Goal: Task Accomplishment & Management: Manage account settings

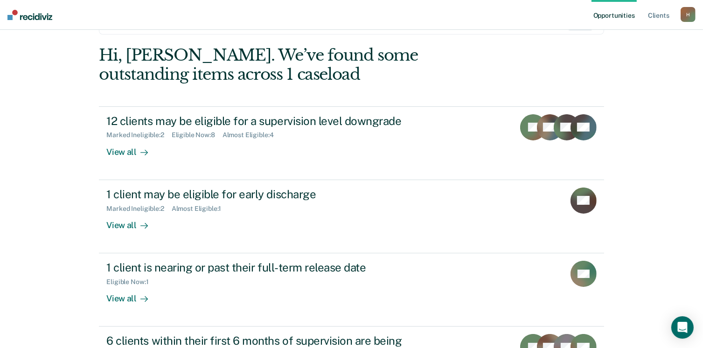
scroll to position [98, 0]
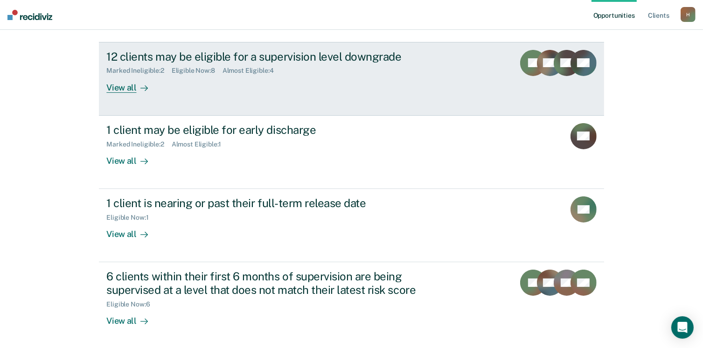
click at [123, 85] on div "View all" at bounding box center [132, 84] width 52 height 18
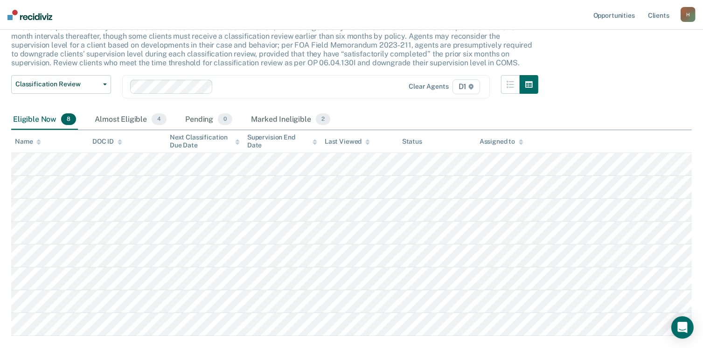
scroll to position [78, 0]
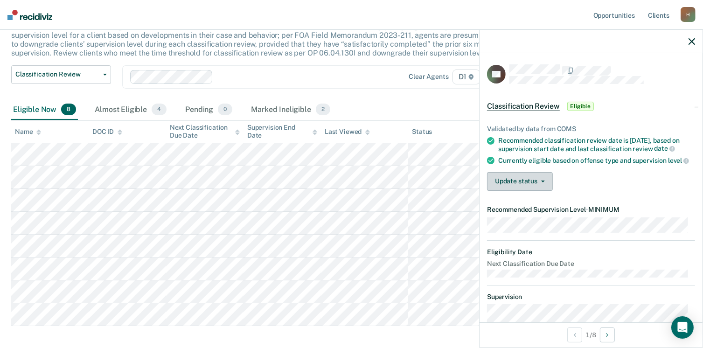
click at [542, 183] on icon "button" at bounding box center [543, 182] width 4 height 2
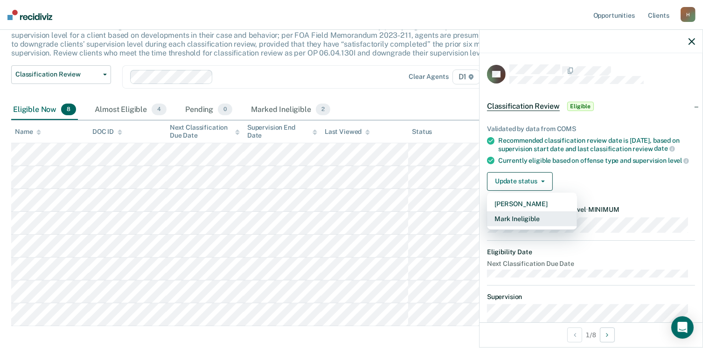
click at [521, 226] on button "Mark Ineligible" at bounding box center [532, 218] width 90 height 15
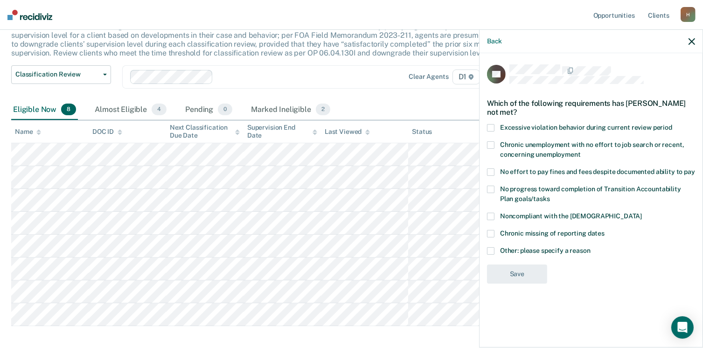
click at [490, 251] on span at bounding box center [490, 250] width 7 height 7
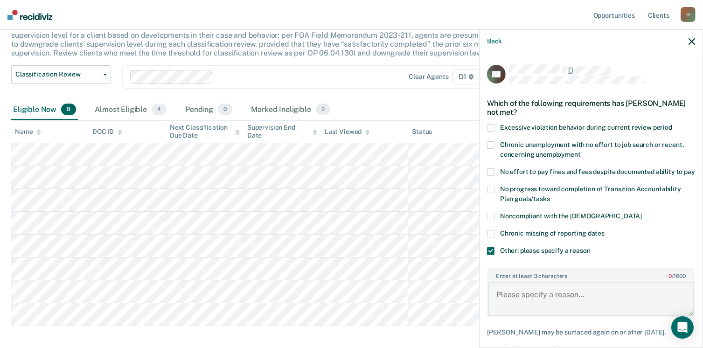
click at [511, 296] on textarea "Enter at least 3 characters 0 / 1600" at bounding box center [591, 299] width 206 height 35
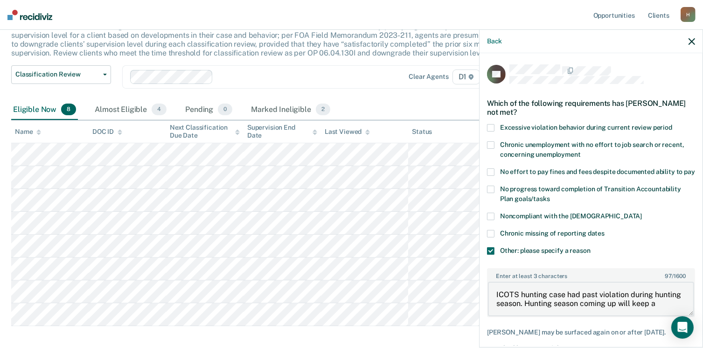
scroll to position [2, 0]
type textarea "ICOTS hunting case had past violation during hunting season. Hunting season com…"
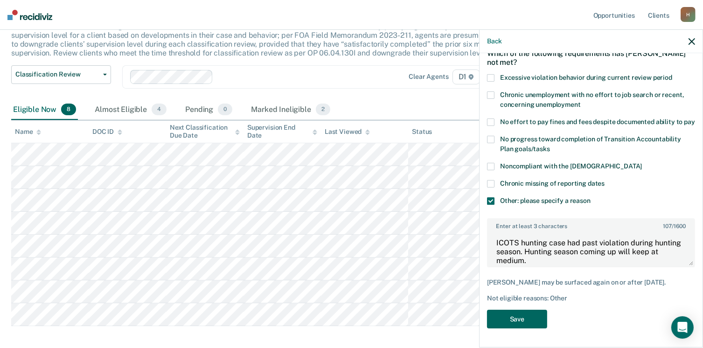
click at [500, 320] on button "Save" at bounding box center [517, 319] width 60 height 19
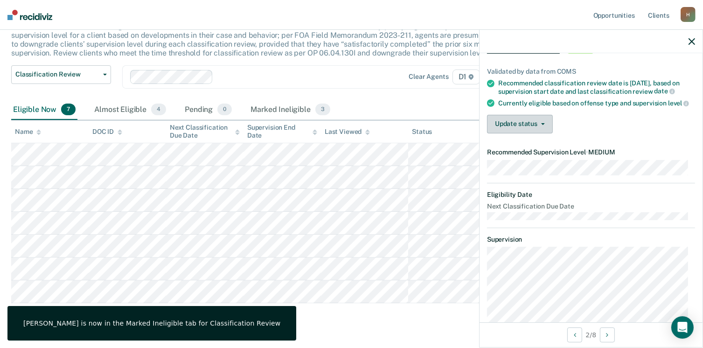
click at [541, 125] on icon "button" at bounding box center [543, 124] width 4 height 2
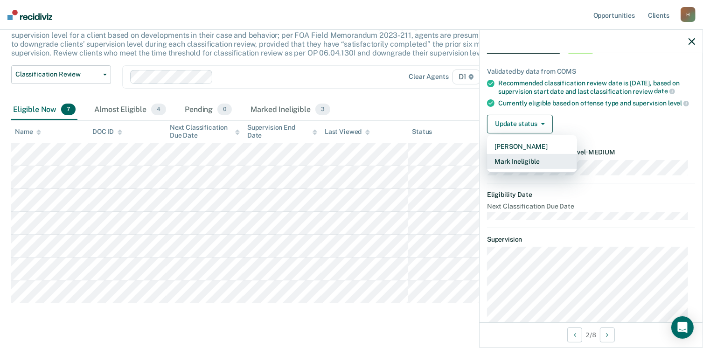
click at [526, 169] on button "Mark Ineligible" at bounding box center [532, 161] width 90 height 15
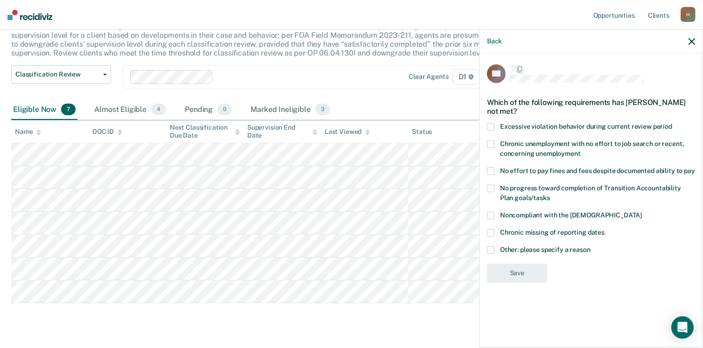
scroll to position [0, 0]
click at [496, 247] on label "Other: please specify a reason" at bounding box center [591, 252] width 208 height 10
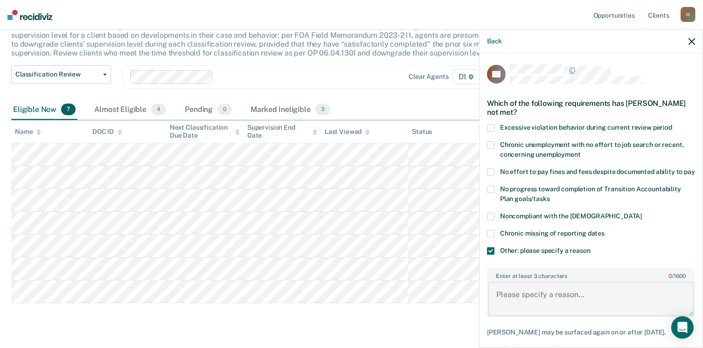
click at [506, 302] on textarea "Enter at least 3 characters 0 / 1600" at bounding box center [591, 299] width 206 height 35
click at [506, 302] on textarea "S" at bounding box center [591, 299] width 206 height 35
drag, startPoint x: 572, startPoint y: 301, endPoint x: 488, endPoint y: 299, distance: 84.1
click at [488, 299] on textarea "Sobriety Court Case" at bounding box center [591, 299] width 206 height 35
type textarea "Sobriety Court Case"
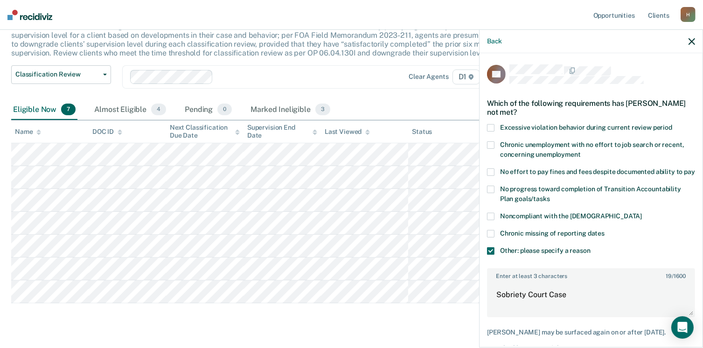
click at [695, 171] on div "CB Which of the following requirements has [PERSON_NAME] not met? Excessive vio…" at bounding box center [591, 199] width 223 height 293
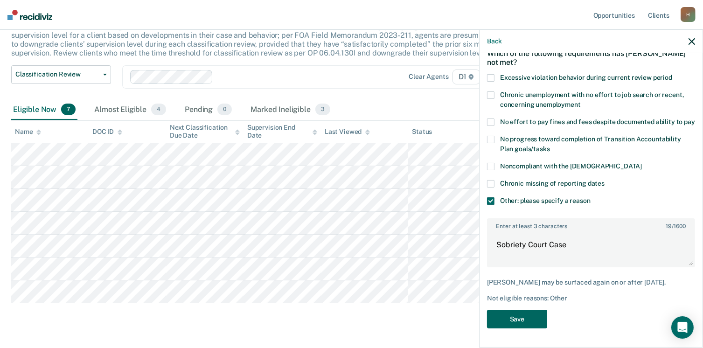
click at [519, 321] on button "Save" at bounding box center [517, 319] width 60 height 19
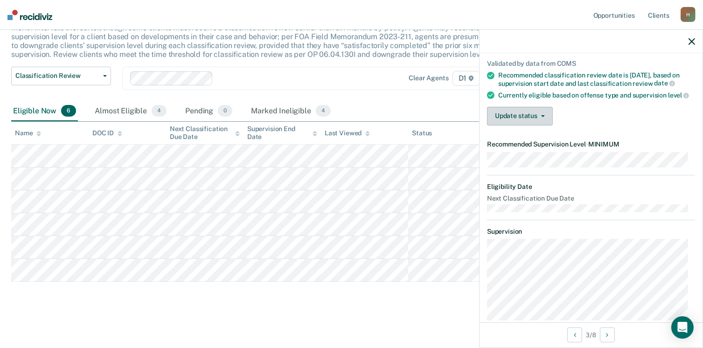
click at [542, 117] on icon "button" at bounding box center [543, 116] width 4 height 2
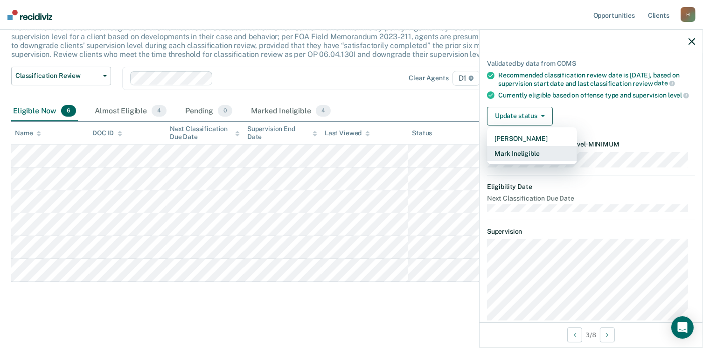
click at [522, 161] on button "Mark Ineligible" at bounding box center [532, 153] width 90 height 15
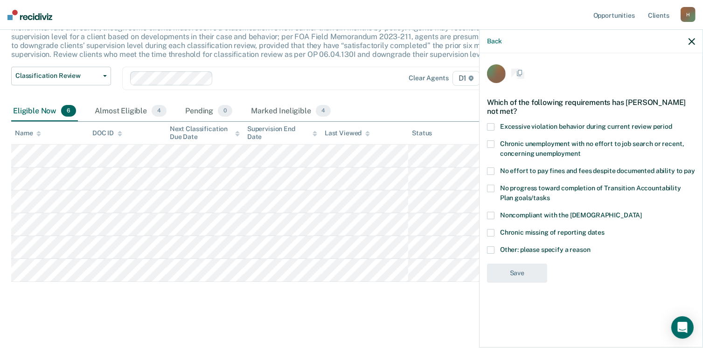
scroll to position [0, 0]
click at [493, 250] on span at bounding box center [490, 250] width 7 height 7
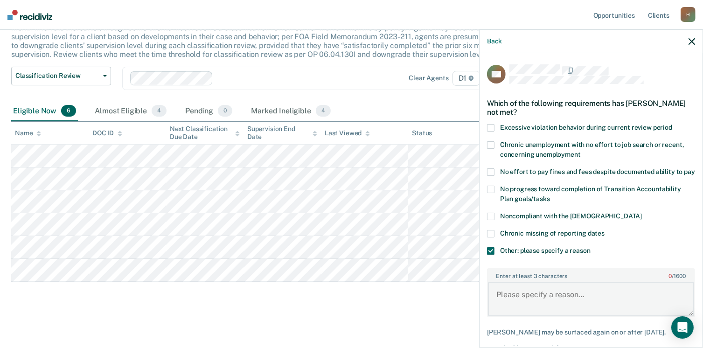
click at [506, 304] on textarea "Enter at least 3 characters 0 / 1600" at bounding box center [591, 299] width 206 height 35
type textarea "Owes 20k on case will continue at medium until paid at which time they will dis…"
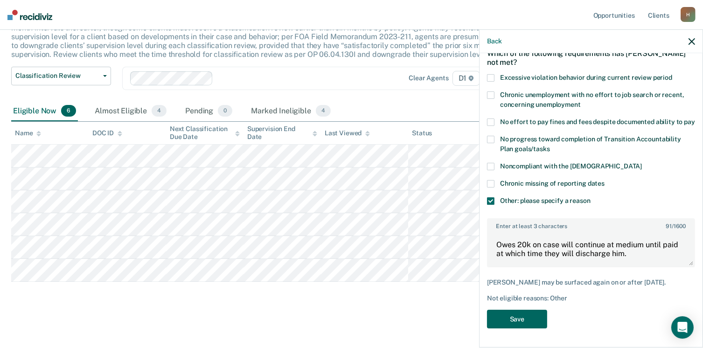
click at [515, 321] on button "Save" at bounding box center [517, 319] width 60 height 19
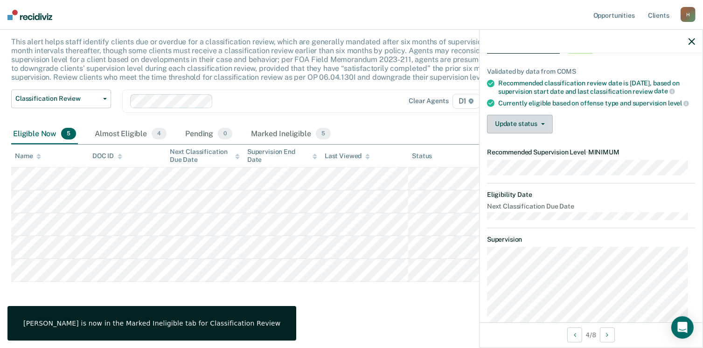
click at [506, 131] on button "Update status" at bounding box center [520, 124] width 66 height 19
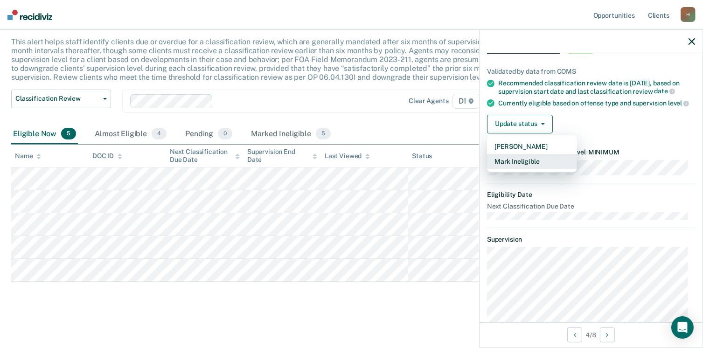
click at [530, 169] on button "Mark Ineligible" at bounding box center [532, 161] width 90 height 15
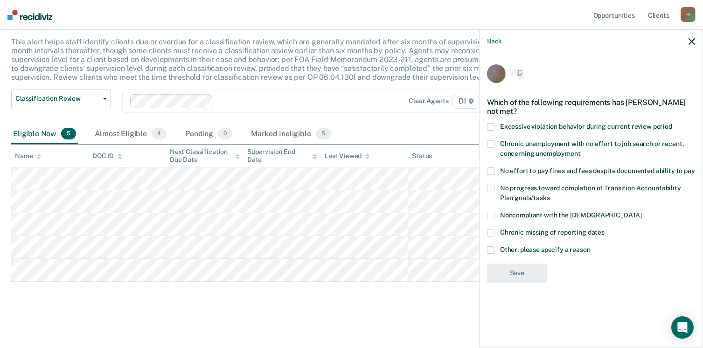
scroll to position [0, 0]
click at [491, 246] on div "Chronic missing of reporting dates" at bounding box center [591, 238] width 208 height 17
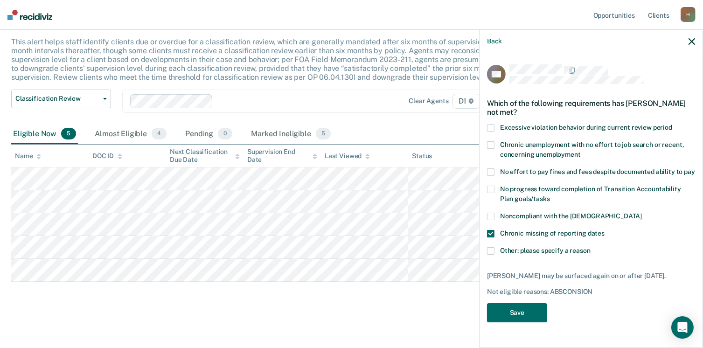
click at [491, 252] on span at bounding box center [490, 250] width 7 height 7
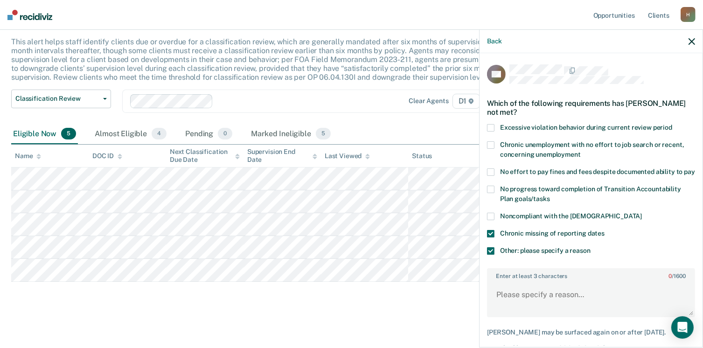
click at [490, 238] on span at bounding box center [490, 233] width 7 height 7
click at [502, 293] on textarea "Enter at least 3 characters 0 / 1600" at bounding box center [591, 299] width 206 height 35
type textarea "ICOTS drug case will continue at medium."
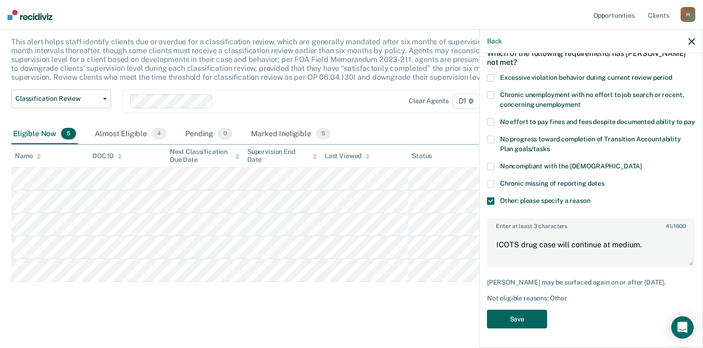
click at [510, 318] on button "Save" at bounding box center [517, 319] width 60 height 19
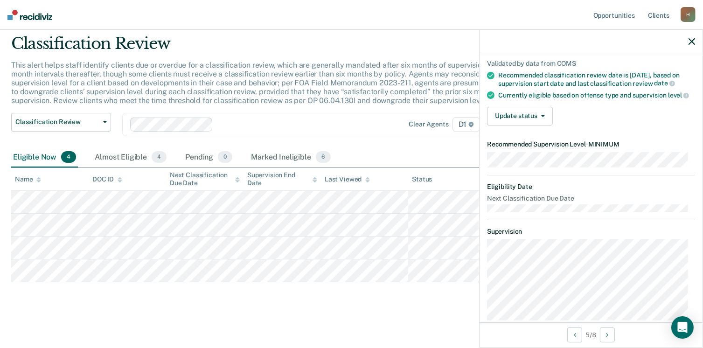
scroll to position [0, 0]
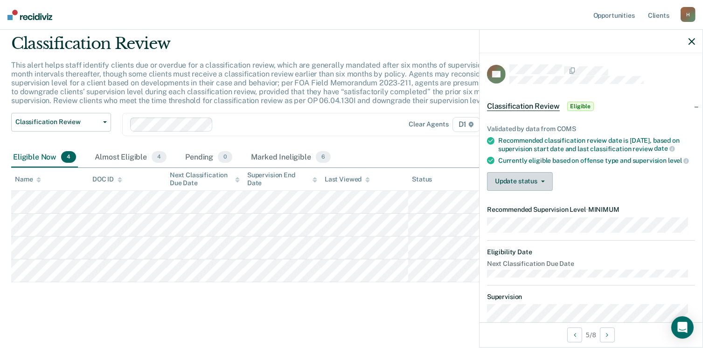
click at [541, 183] on icon "button" at bounding box center [543, 182] width 4 height 2
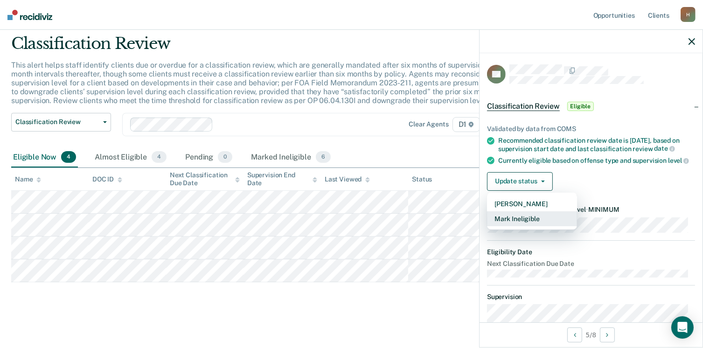
click at [513, 226] on button "Mark Ineligible" at bounding box center [532, 218] width 90 height 15
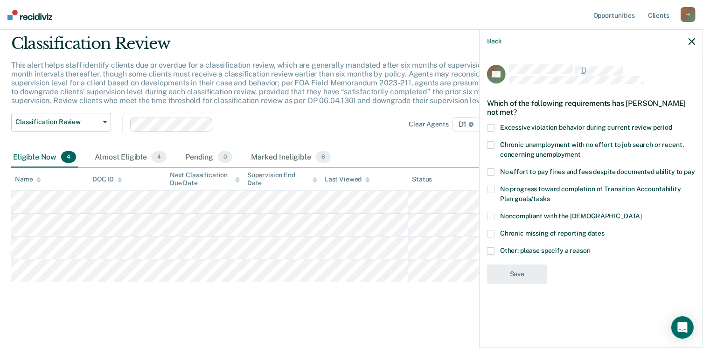
click at [495, 253] on label "Other: please specify a reason" at bounding box center [591, 252] width 208 height 10
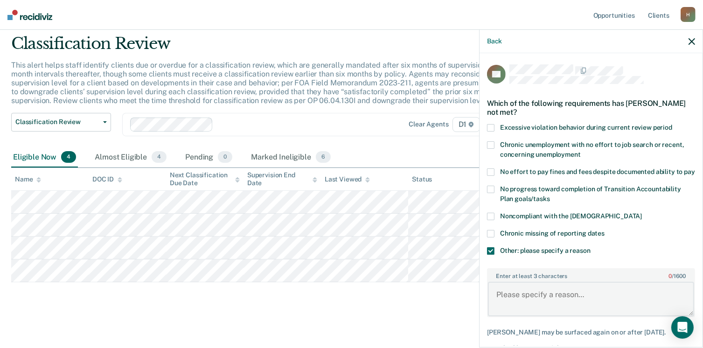
click at [531, 297] on textarea "Enter at least 3 characters 0 / 1600" at bounding box center [591, 299] width 206 height 35
type textarea "Will continue at medium ICOTS OWI case."
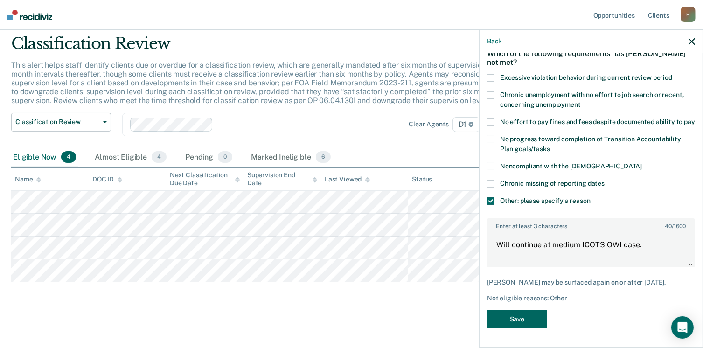
click at [511, 314] on button "Save" at bounding box center [517, 319] width 60 height 19
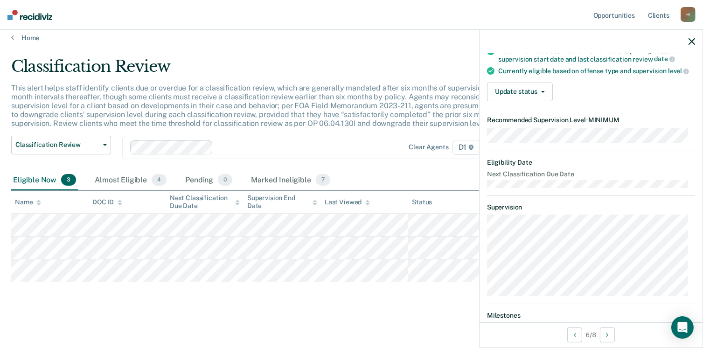
scroll to position [91, 0]
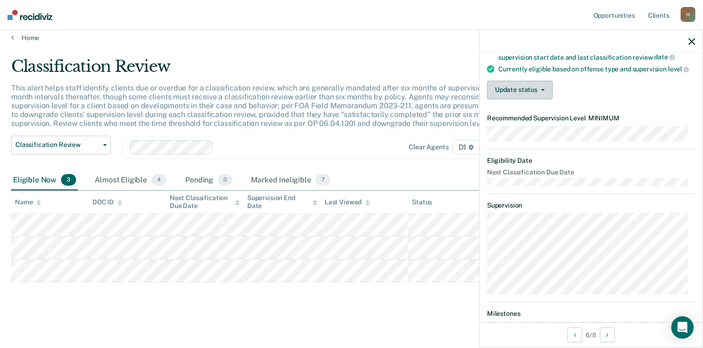
click at [538, 99] on button "Update status" at bounding box center [520, 90] width 66 height 19
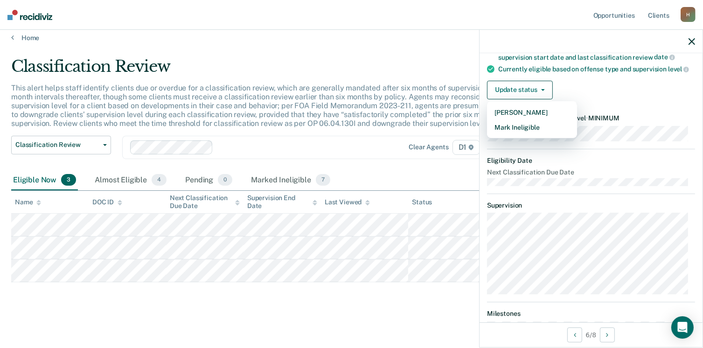
click at [527, 149] on article "JP Classification Review Eligible Validated by data from COMS Recommended class…" at bounding box center [591, 168] width 208 height 391
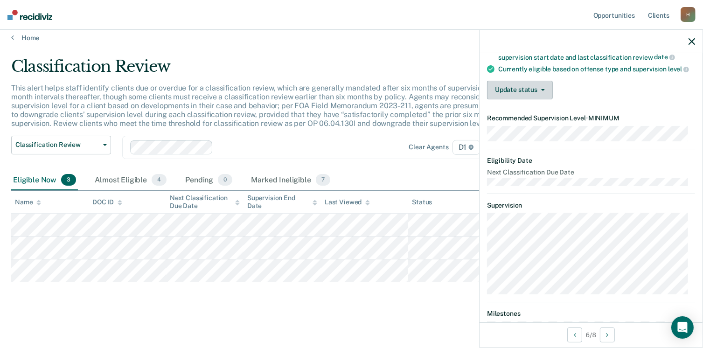
click at [541, 99] on button "Update status" at bounding box center [520, 90] width 66 height 19
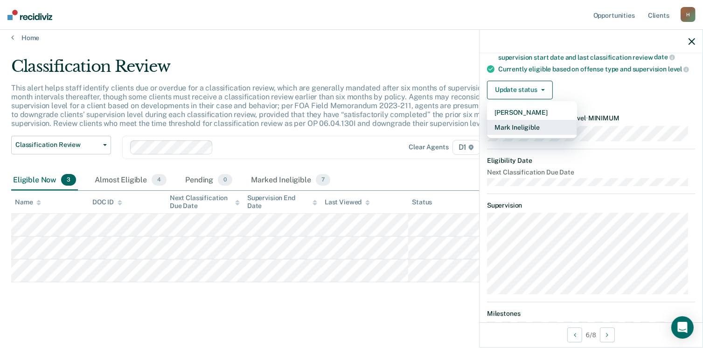
click at [537, 135] on button "Mark Ineligible" at bounding box center [532, 127] width 90 height 15
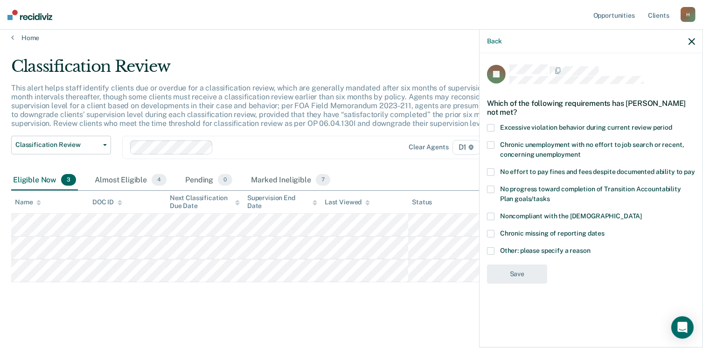
click at [491, 247] on span at bounding box center [490, 250] width 7 height 7
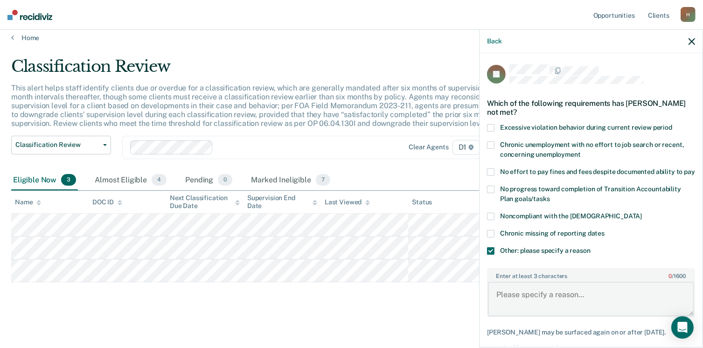
click at [515, 301] on textarea "Enter at least 3 characters 0 / 1600" at bounding box center [591, 299] width 206 height 35
type textarea "ICOTS case will continue at medium supervision"
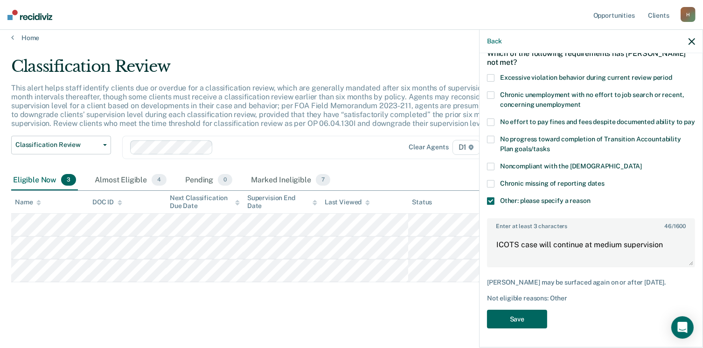
click at [528, 323] on button "Save" at bounding box center [517, 319] width 60 height 19
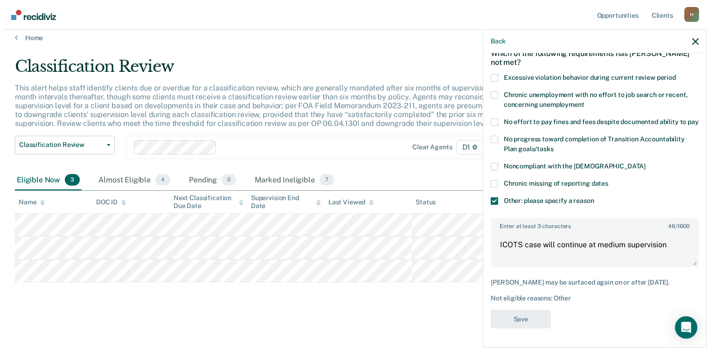
scroll to position [0, 0]
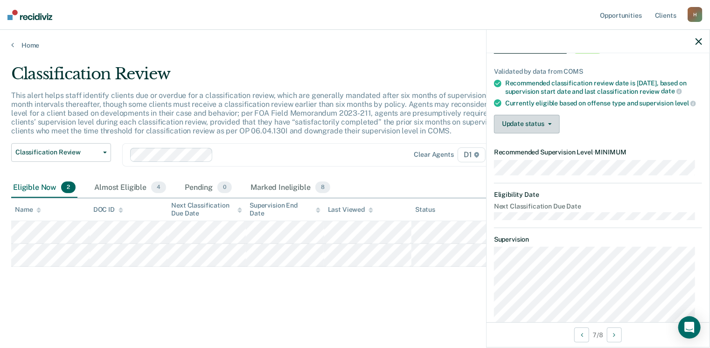
click at [547, 133] on button "Update status" at bounding box center [527, 124] width 66 height 19
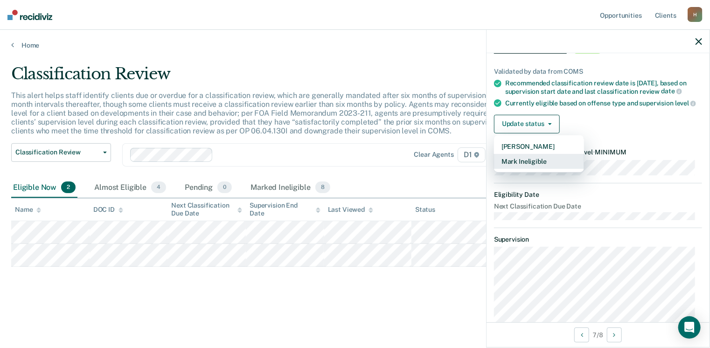
click at [537, 169] on button "Mark Ineligible" at bounding box center [539, 161] width 90 height 15
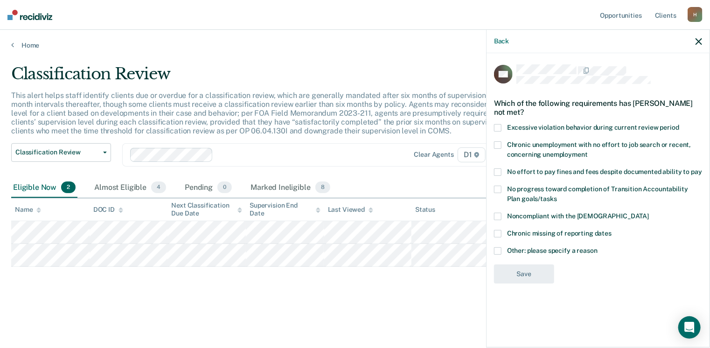
click at [502, 249] on label "Other: please specify a reason" at bounding box center [598, 252] width 208 height 10
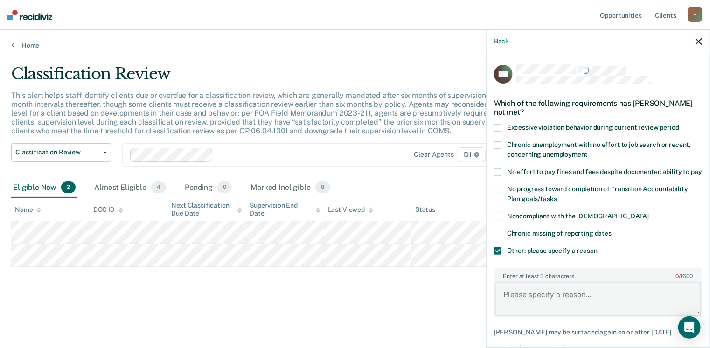
click at [526, 296] on textarea "Enter at least 3 characters 0 / 1600" at bounding box center [598, 299] width 206 height 35
type textarea "Continue at medium ICOTS case stiill owes money before discharging in the next …"
click at [710, 234] on div "Back CH Which of the following requirements has [PERSON_NAME] not met? Excessiv…" at bounding box center [598, 188] width 224 height 318
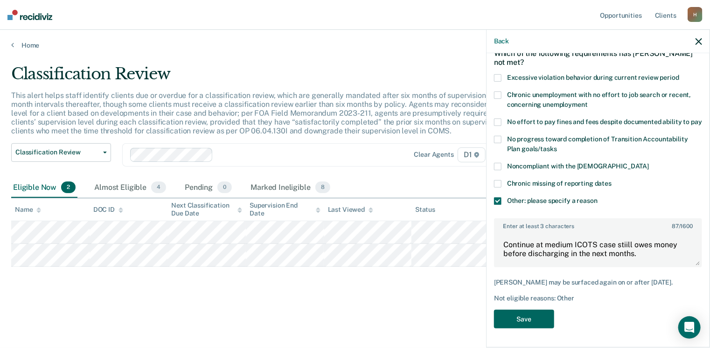
click at [505, 323] on button "Save" at bounding box center [524, 319] width 60 height 19
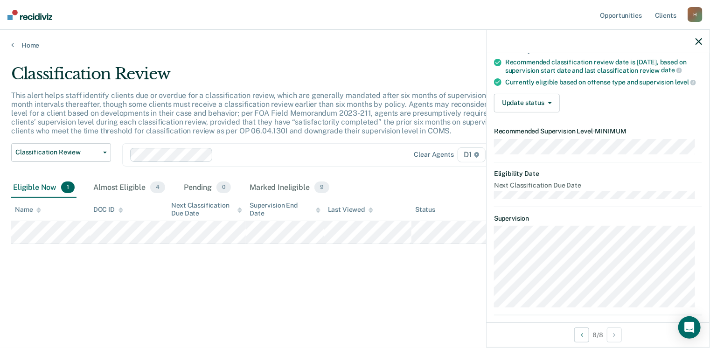
scroll to position [79, 0]
click at [550, 112] on button "Update status" at bounding box center [527, 102] width 66 height 19
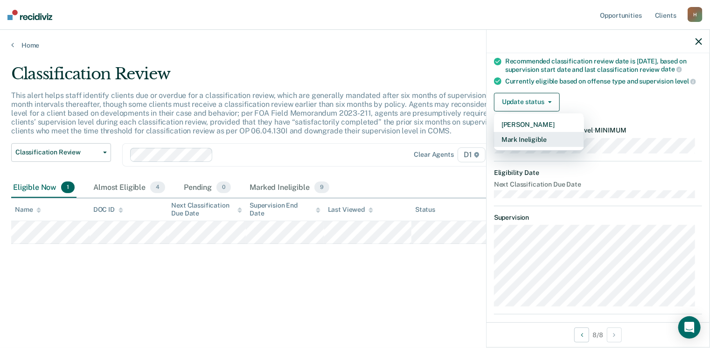
click at [517, 147] on button "Mark Ineligible" at bounding box center [539, 139] width 90 height 15
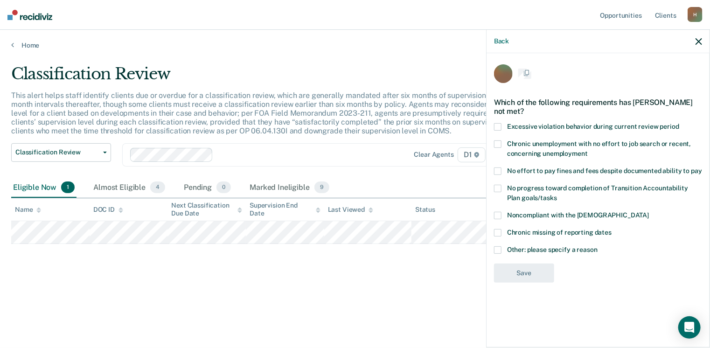
scroll to position [0, 0]
click at [499, 247] on span at bounding box center [497, 250] width 7 height 7
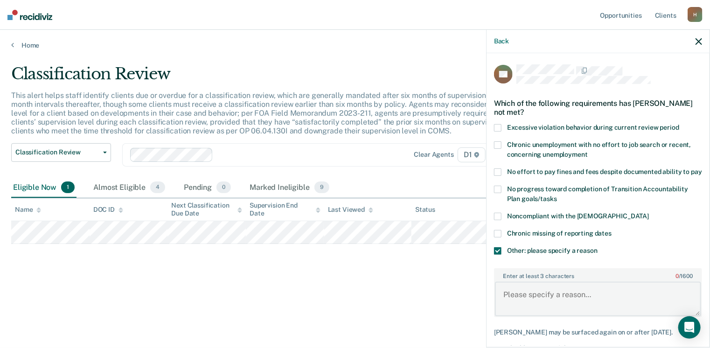
click at [521, 309] on textarea "Enter at least 3 characters 0 / 1600" at bounding box center [598, 299] width 206 height 35
type textarea "ICOTS drug case. Will keep at medium until discharges."
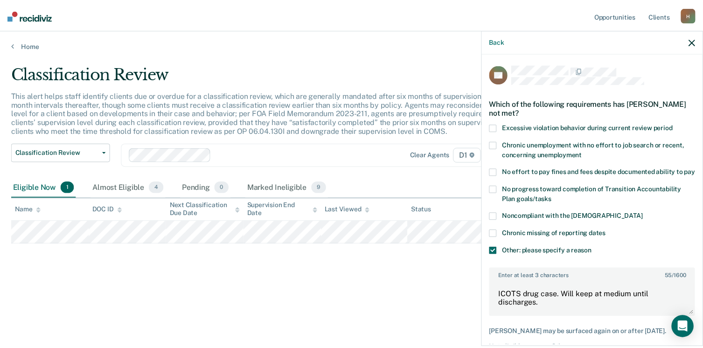
scroll to position [65, 0]
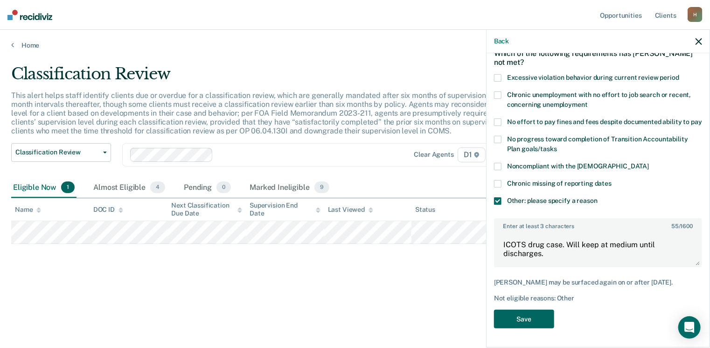
click at [527, 324] on button "Save" at bounding box center [524, 319] width 60 height 19
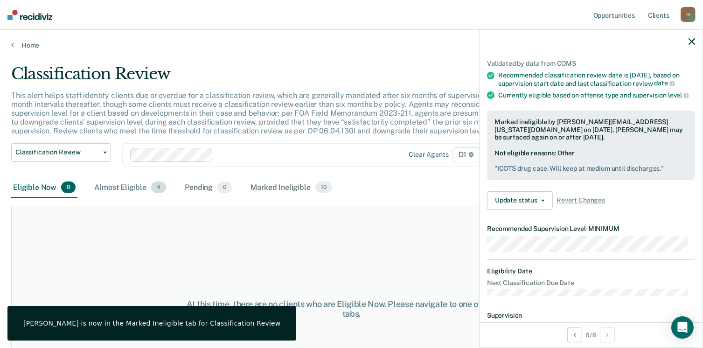
click at [133, 185] on div "Almost Eligible 4" at bounding box center [130, 188] width 76 height 21
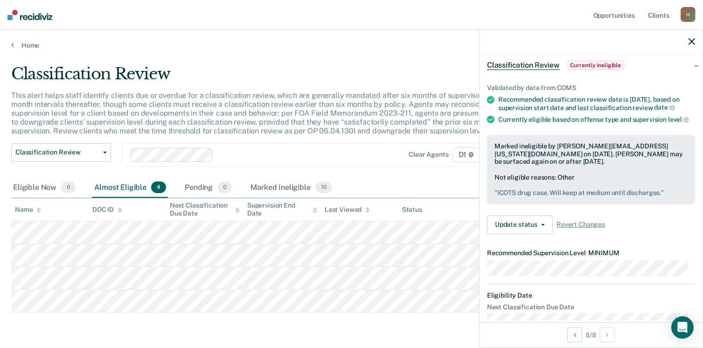
scroll to position [40, 0]
click at [693, 42] on icon "button" at bounding box center [692, 41] width 7 height 7
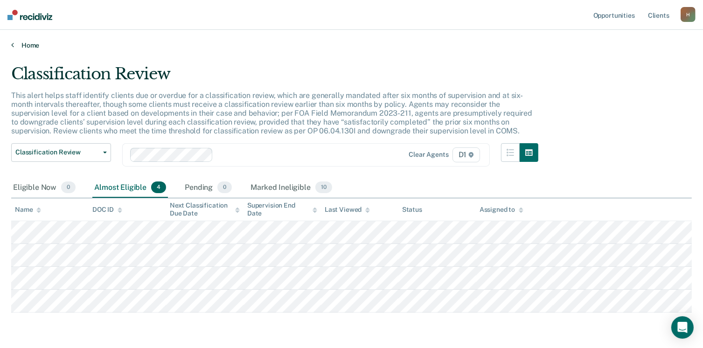
click at [33, 43] on link "Home" at bounding box center [351, 45] width 681 height 8
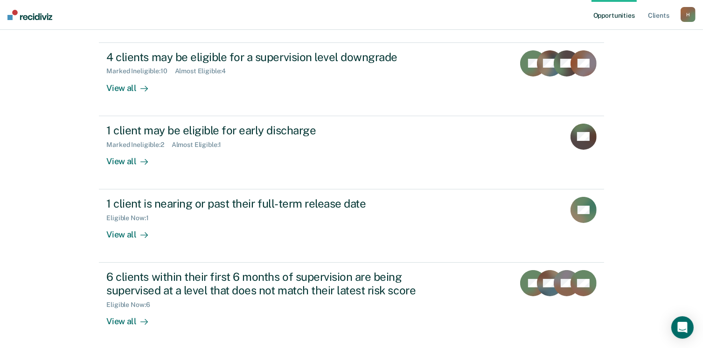
scroll to position [135, 0]
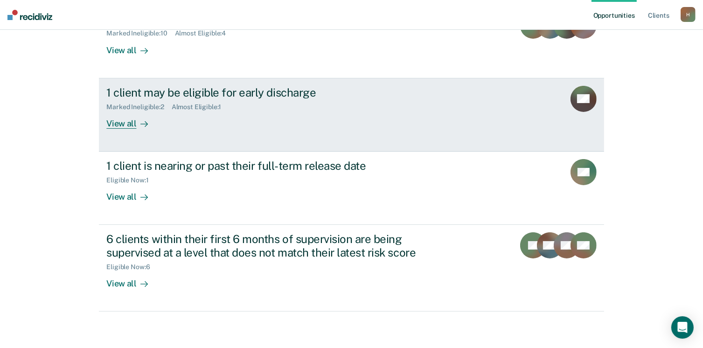
click at [132, 113] on div "View all" at bounding box center [132, 120] width 52 height 18
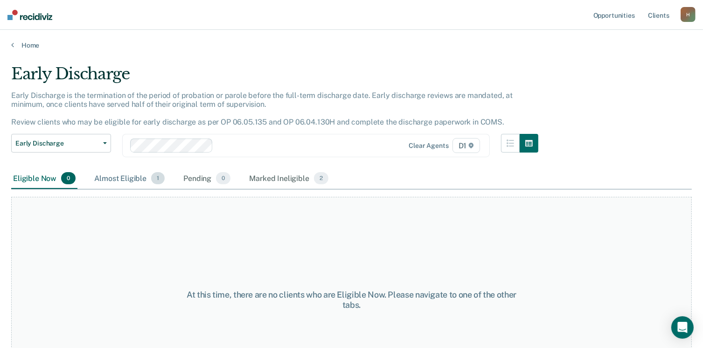
click at [122, 182] on div "Almost Eligible 1" at bounding box center [129, 179] width 74 height 21
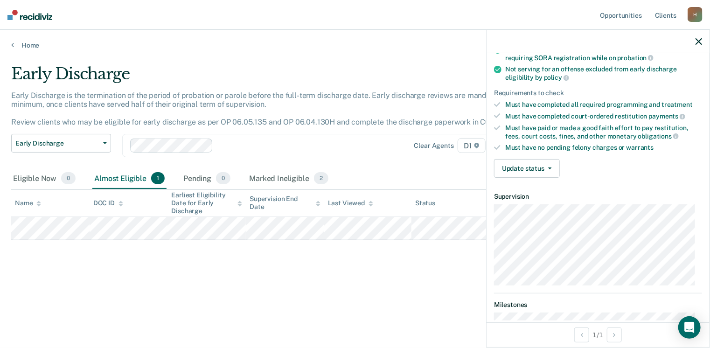
scroll to position [122, 0]
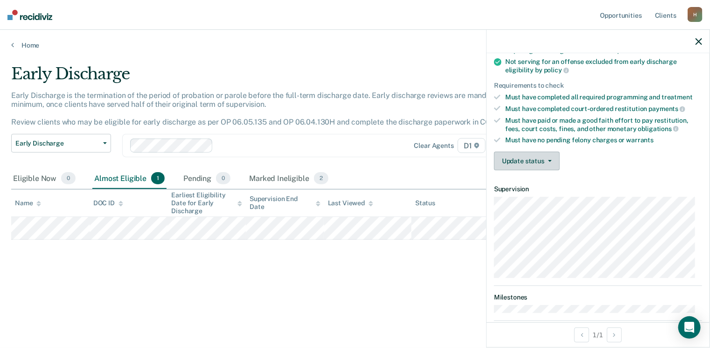
click at [548, 160] on button "Update status" at bounding box center [527, 161] width 66 height 19
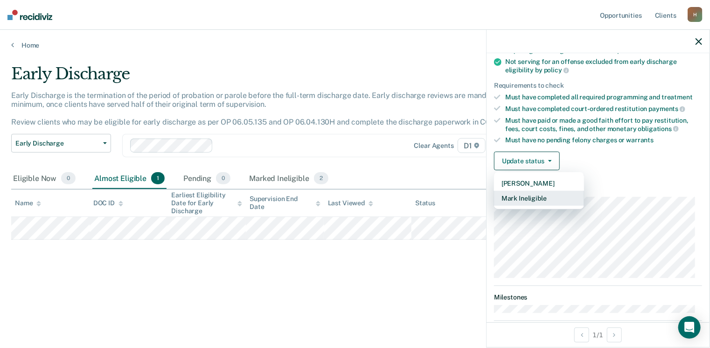
click at [542, 196] on button "Mark Ineligible" at bounding box center [539, 198] width 90 height 15
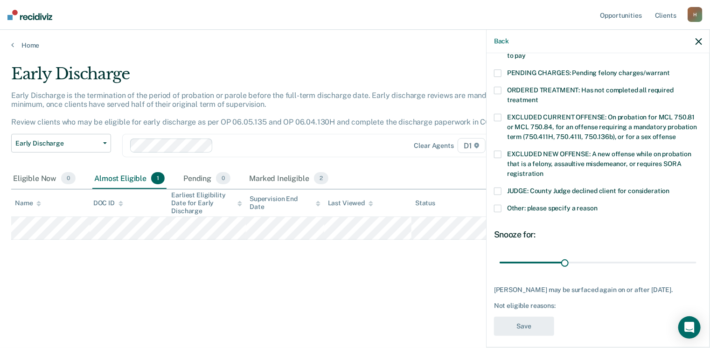
scroll to position [302, 0]
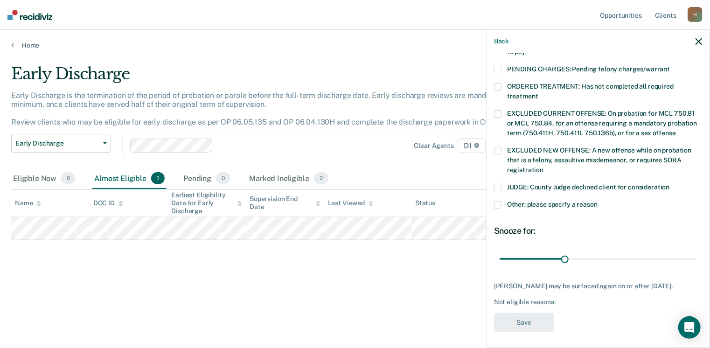
click at [498, 201] on span at bounding box center [497, 204] width 7 height 7
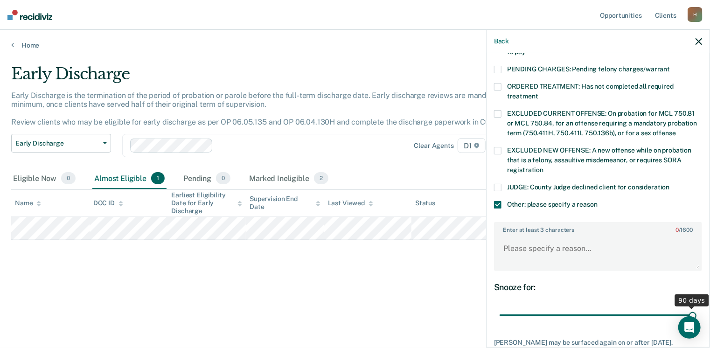
drag, startPoint x: 564, startPoint y: 303, endPoint x: 713, endPoint y: 282, distance: 150.8
type input "90"
click at [697, 308] on input "range" at bounding box center [598, 316] width 197 height 16
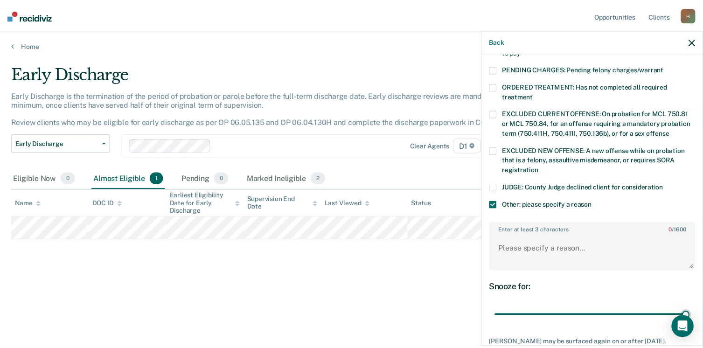
scroll to position [358, 0]
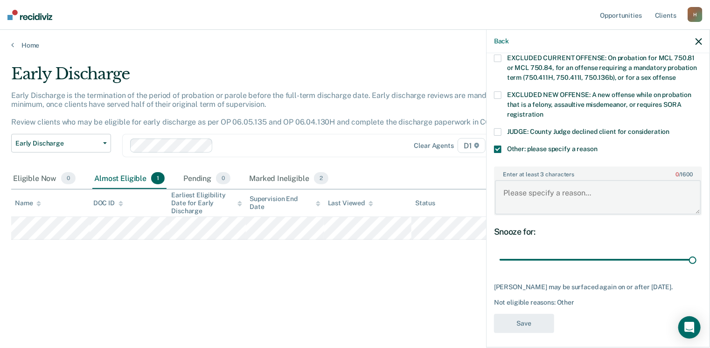
click at [536, 193] on textarea "Enter at least 3 characters 0 / 1600" at bounding box center [598, 197] width 206 height 35
type textarea "Sobriety court case"
click at [525, 317] on button "Save" at bounding box center [524, 323] width 60 height 19
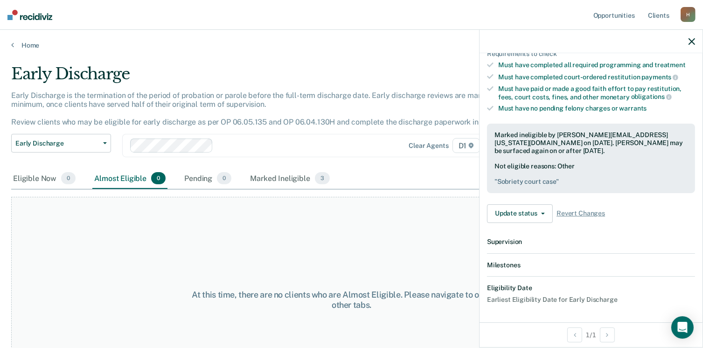
scroll to position [257, 0]
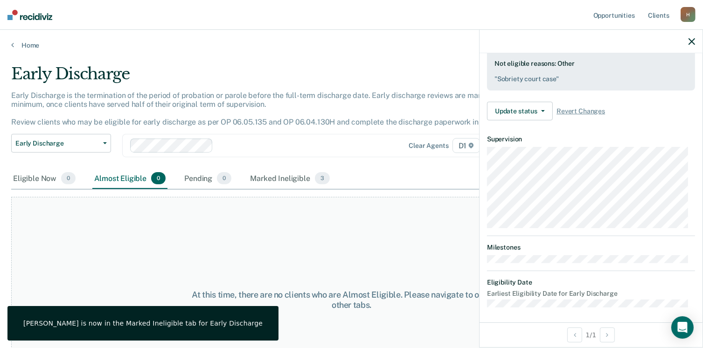
click at [696, 43] on div at bounding box center [591, 41] width 223 height 23
click at [693, 43] on icon "button" at bounding box center [692, 41] width 7 height 7
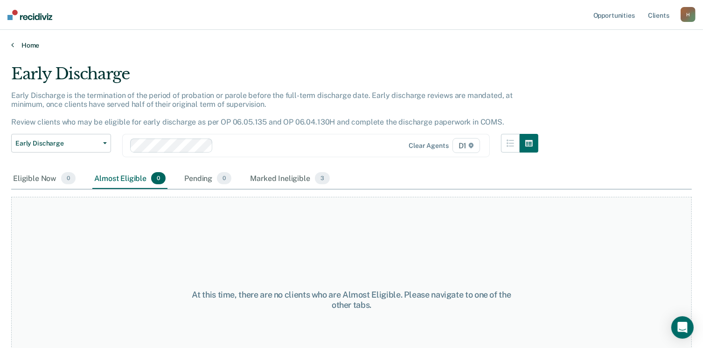
click at [32, 47] on link "Home" at bounding box center [351, 45] width 681 height 8
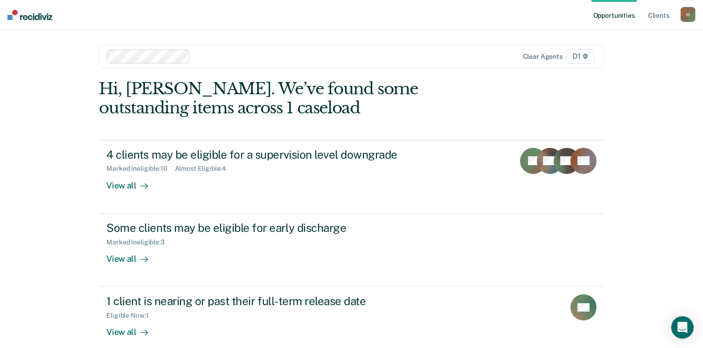
scroll to position [135, 0]
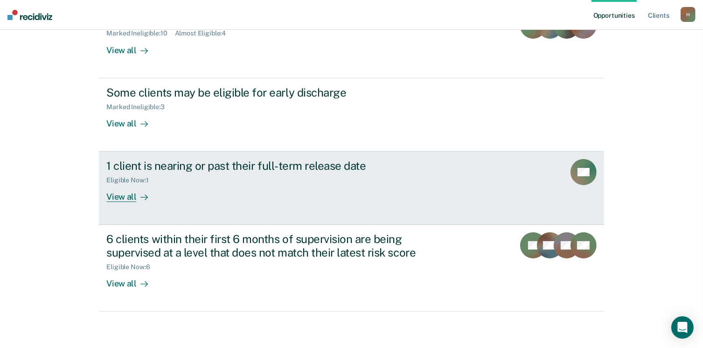
click at [127, 197] on div "View all" at bounding box center [132, 193] width 52 height 18
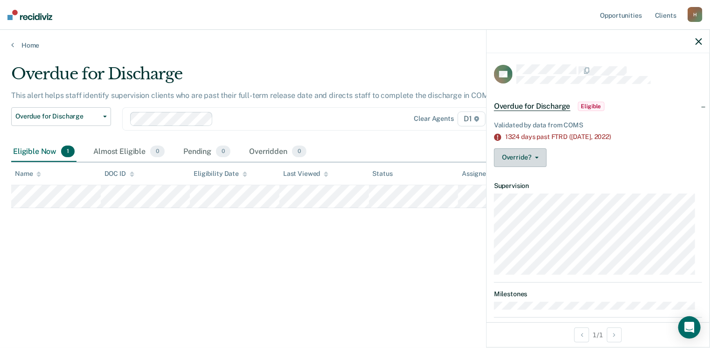
click at [540, 154] on button "Override?" at bounding box center [520, 157] width 53 height 19
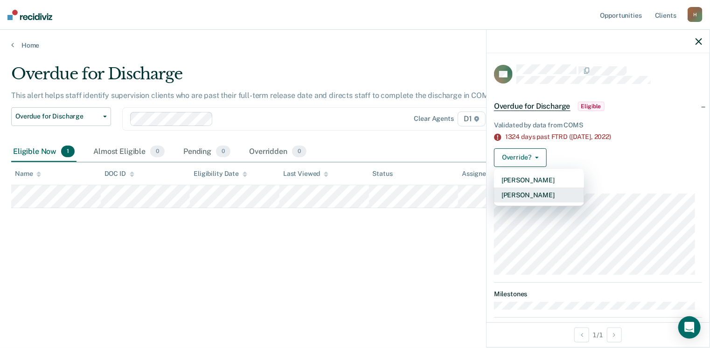
click at [525, 199] on button "[PERSON_NAME]" at bounding box center [539, 195] width 90 height 15
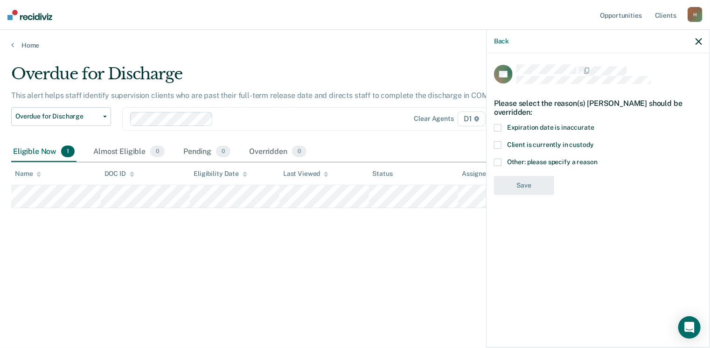
click at [500, 165] on span at bounding box center [497, 162] width 7 height 7
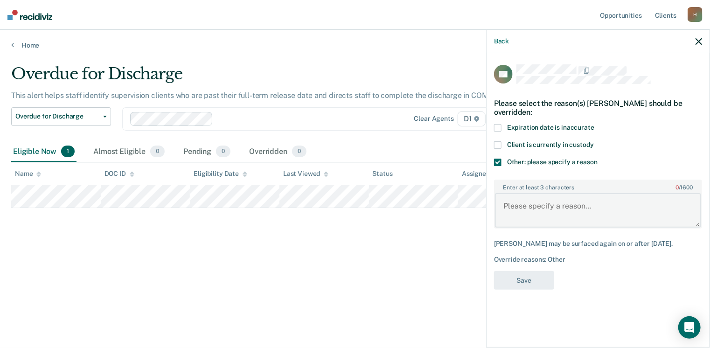
click at [517, 205] on textarea "Enter at least 3 characters 0 / 1600" at bounding box center [598, 210] width 206 height 35
type textarea "ICOTS case has many cases."
click at [540, 284] on button "Save" at bounding box center [524, 280] width 60 height 19
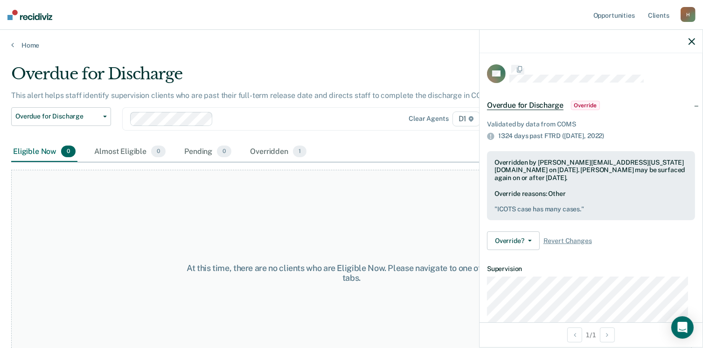
click at [215, 209] on div "At this time, there are no clients who are Eligible Now. Please navigate to one…" at bounding box center [351, 273] width 681 height 206
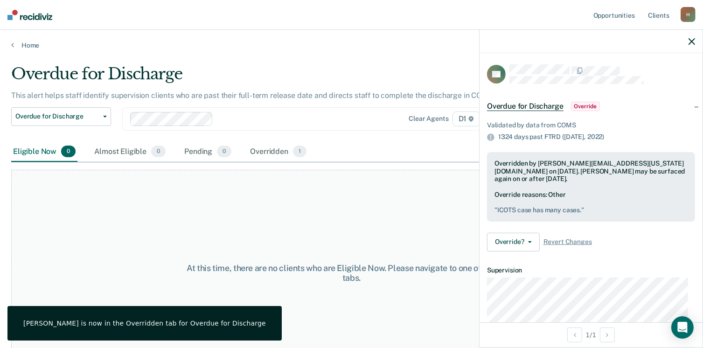
click at [687, 43] on div at bounding box center [591, 41] width 223 height 23
click at [691, 40] on icon "button" at bounding box center [692, 41] width 7 height 7
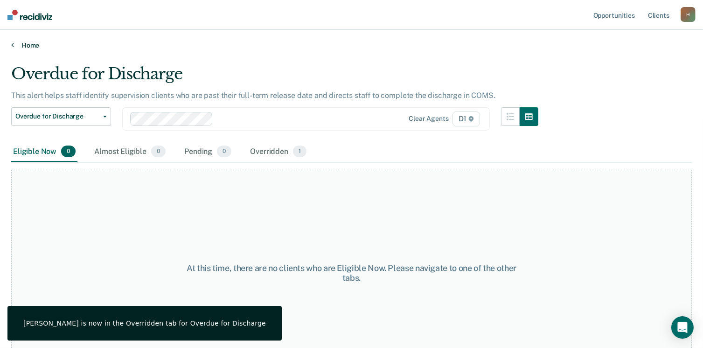
click at [24, 46] on link "Home" at bounding box center [351, 45] width 681 height 8
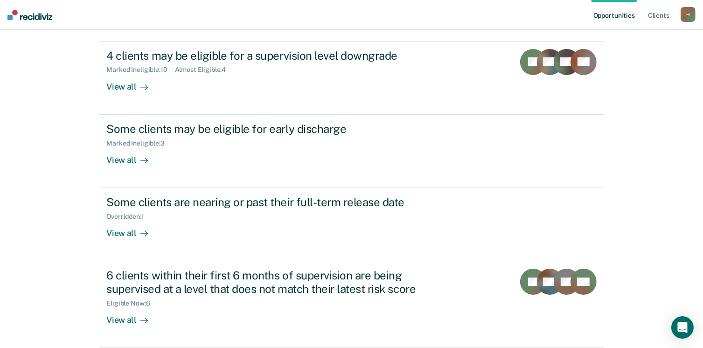
scroll to position [135, 0]
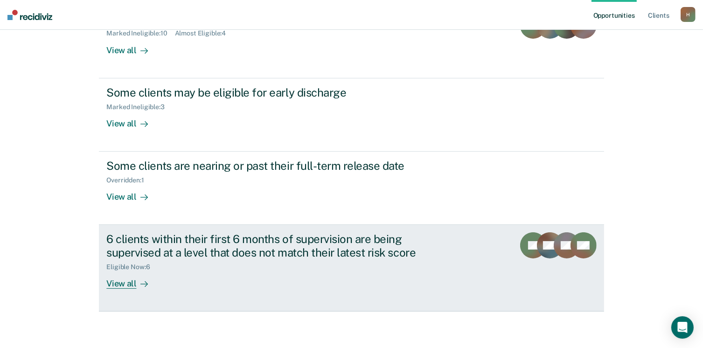
click at [247, 249] on div "6 clients within their first 6 months of supervision are being supervised at a …" at bounding box center [270, 245] width 328 height 27
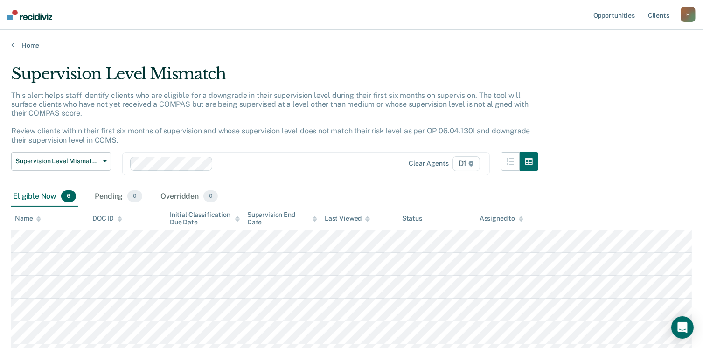
scroll to position [85, 0]
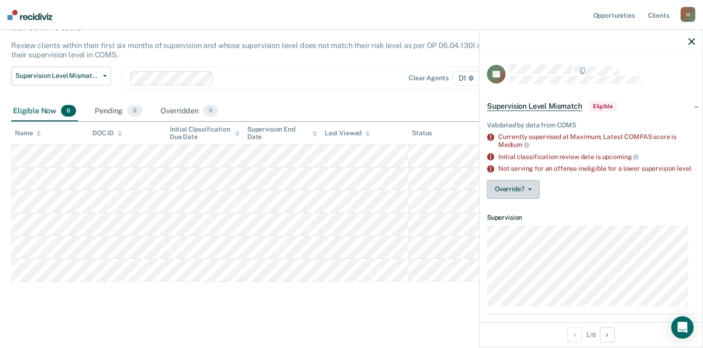
click at [506, 196] on button "Override?" at bounding box center [513, 189] width 53 height 19
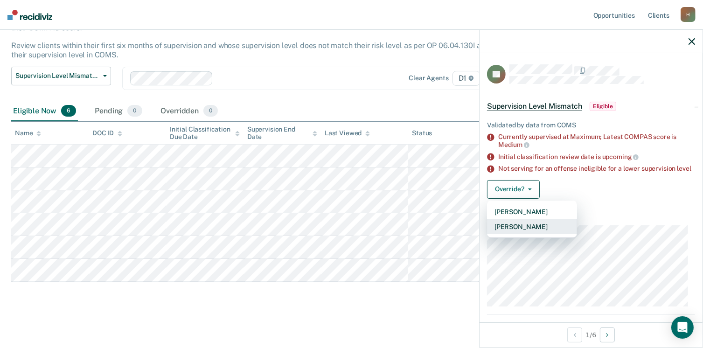
click at [517, 232] on button "[PERSON_NAME]" at bounding box center [532, 226] width 90 height 15
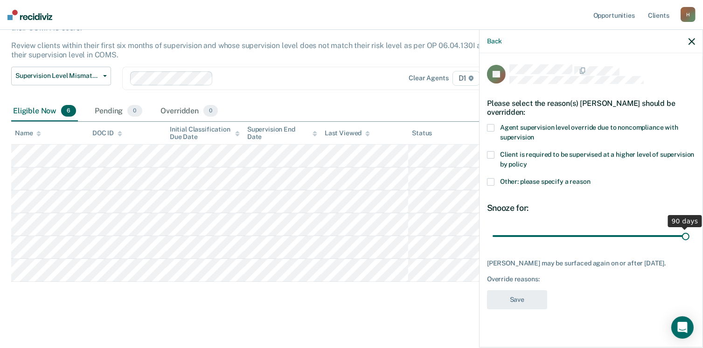
drag, startPoint x: 557, startPoint y: 234, endPoint x: 713, endPoint y: 217, distance: 157.4
type input "90"
click at [690, 228] on input "range" at bounding box center [591, 236] width 197 height 16
click at [494, 178] on span at bounding box center [490, 181] width 7 height 7
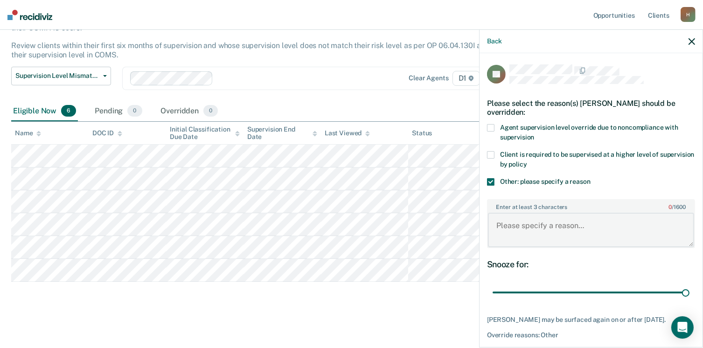
click at [510, 221] on textarea "Enter at least 3 characters 0 / 1600" at bounding box center [591, 230] width 206 height 35
click at [466, 229] on body "Looks like you’re using Internet Explorer 11. For faster loading and a better e…" at bounding box center [351, 89] width 703 height 348
type textarea "Sobriety Court case"
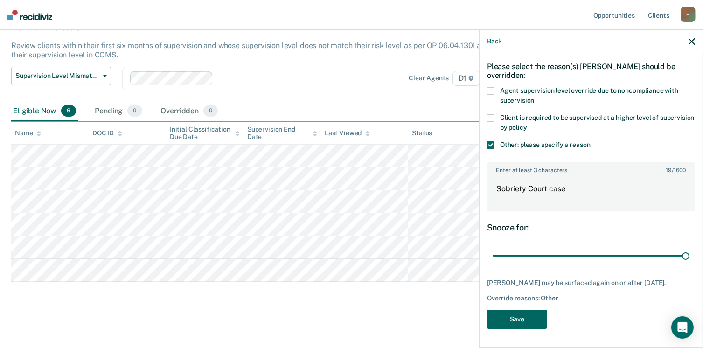
click at [499, 320] on button "Save" at bounding box center [517, 319] width 60 height 19
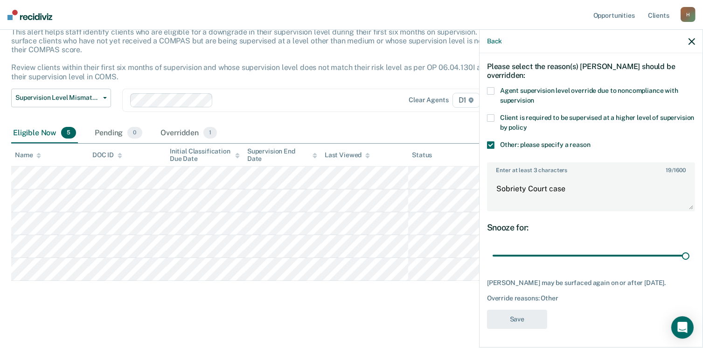
scroll to position [63, 0]
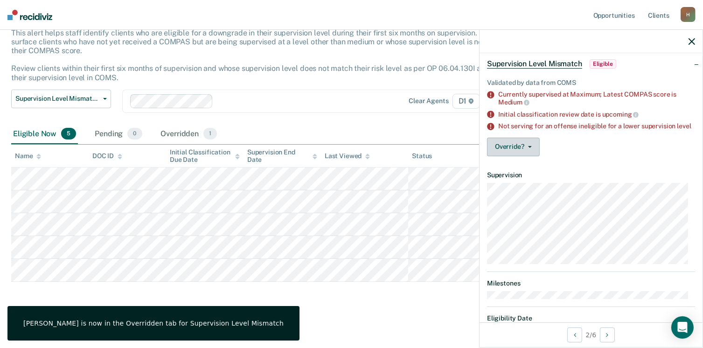
click at [503, 149] on button "Override?" at bounding box center [513, 147] width 53 height 19
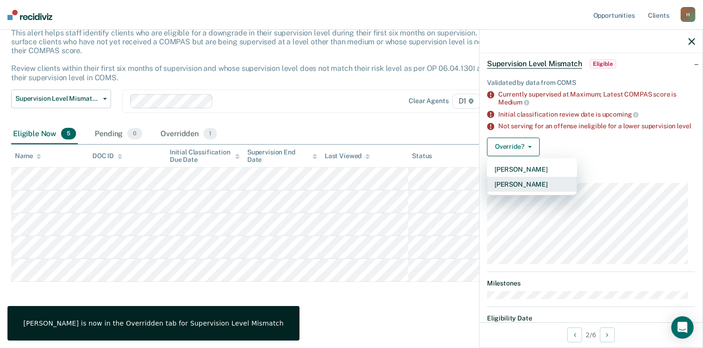
click at [513, 191] on button "[PERSON_NAME]" at bounding box center [532, 184] width 90 height 15
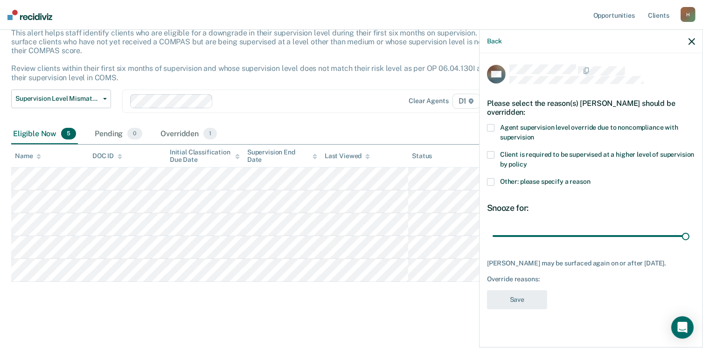
drag, startPoint x: 558, startPoint y: 233, endPoint x: 696, endPoint y: 229, distance: 138.7
type input "90"
click at [690, 229] on input "range" at bounding box center [591, 236] width 197 height 16
click at [493, 185] on label "Other: please specify a reason" at bounding box center [591, 183] width 208 height 10
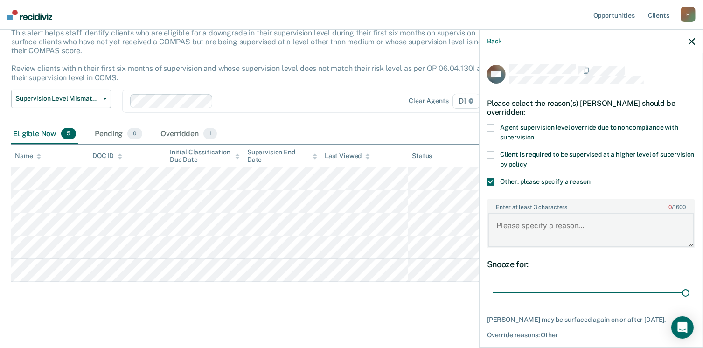
click at [525, 231] on textarea "Enter at least 3 characters 0 / 1600" at bounding box center [591, 230] width 206 height 35
paste textarea "Sobriety Court case"
type textarea "Sobriety Court case"
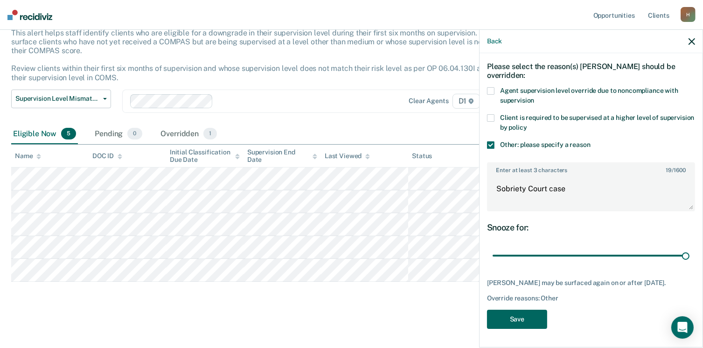
click at [517, 320] on button "Save" at bounding box center [517, 319] width 60 height 19
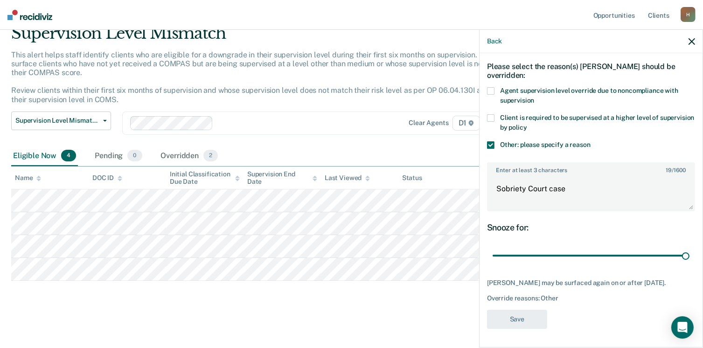
scroll to position [39, 0]
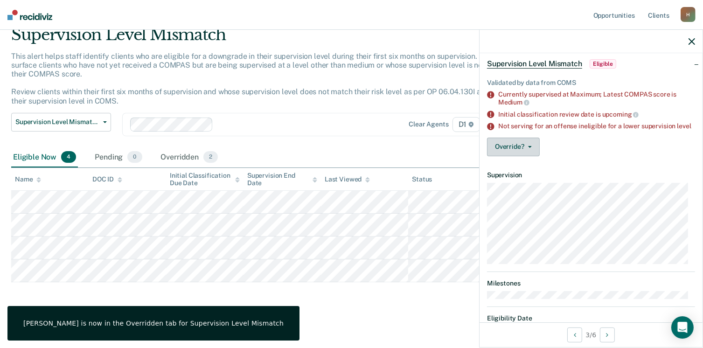
click at [528, 148] on icon "button" at bounding box center [530, 147] width 4 height 2
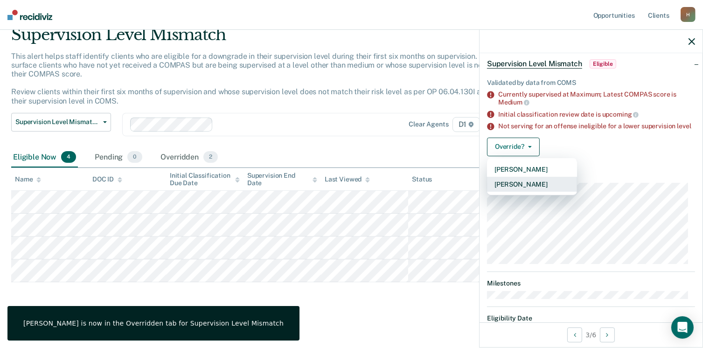
click at [512, 185] on button "[PERSON_NAME]" at bounding box center [532, 184] width 90 height 15
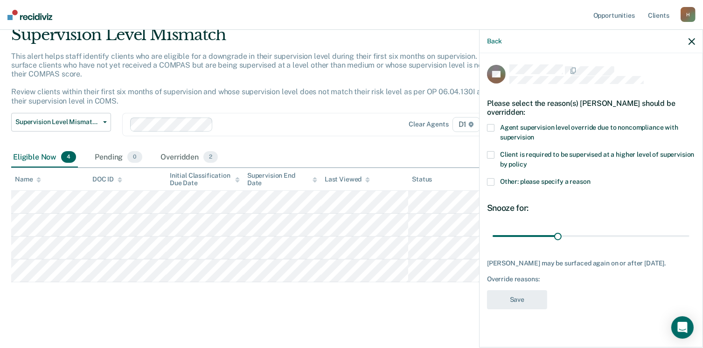
scroll to position [0, 0]
drag, startPoint x: 556, startPoint y: 236, endPoint x: 696, endPoint y: 243, distance: 140.2
type input "90"
click at [690, 243] on input "range" at bounding box center [591, 236] width 197 height 16
click at [493, 186] on label "Other: please specify a reason" at bounding box center [591, 183] width 208 height 10
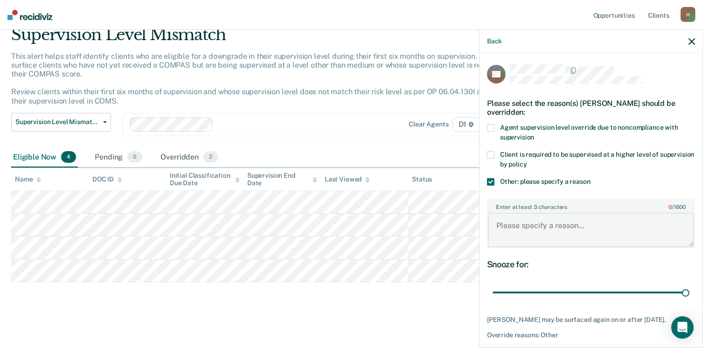
click at [523, 215] on textarea "Enter at least 3 characters 0 / 1600" at bounding box center [591, 230] width 206 height 35
paste textarea "Sobriety Court case"
type textarea "Sobriety Court case"
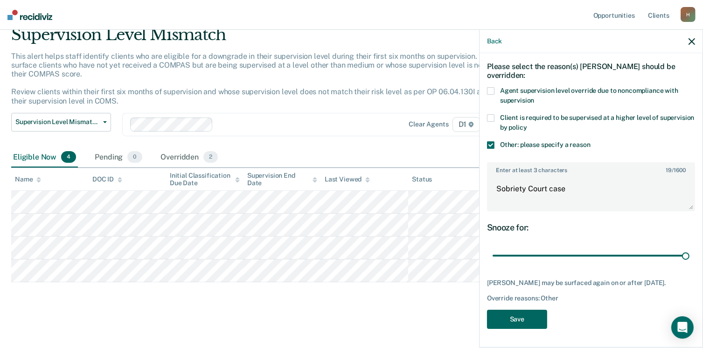
click at [519, 324] on button "Save" at bounding box center [517, 319] width 60 height 19
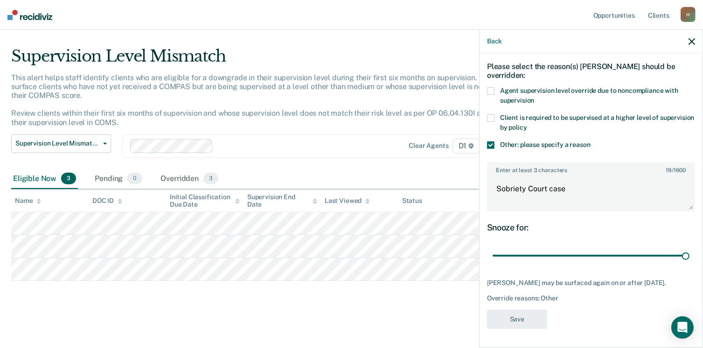
scroll to position [17, 0]
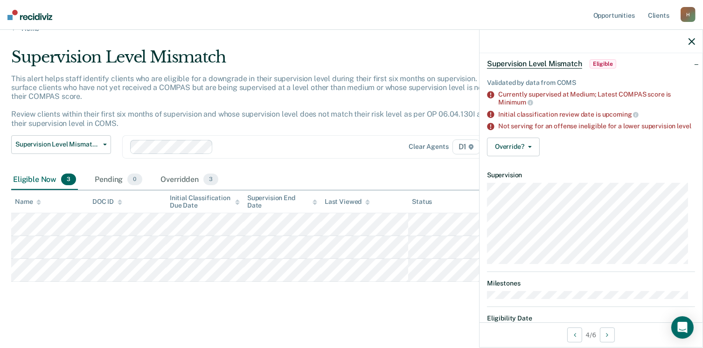
click at [507, 142] on div "Validated by data from COMS Currently supervised at Medium; Latest COMPAS score…" at bounding box center [591, 116] width 223 height 96
click at [507, 150] on button "Override?" at bounding box center [513, 147] width 53 height 19
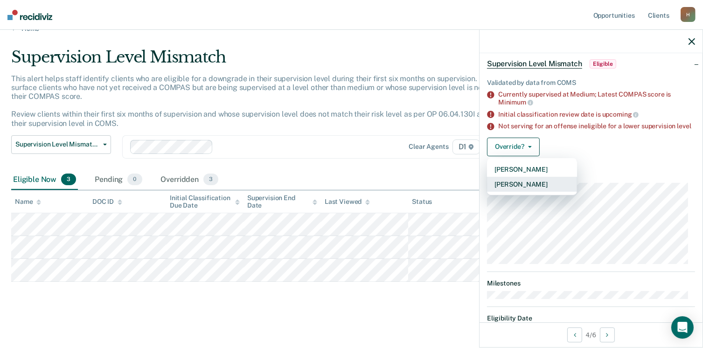
click at [512, 191] on button "[PERSON_NAME]" at bounding box center [532, 184] width 90 height 15
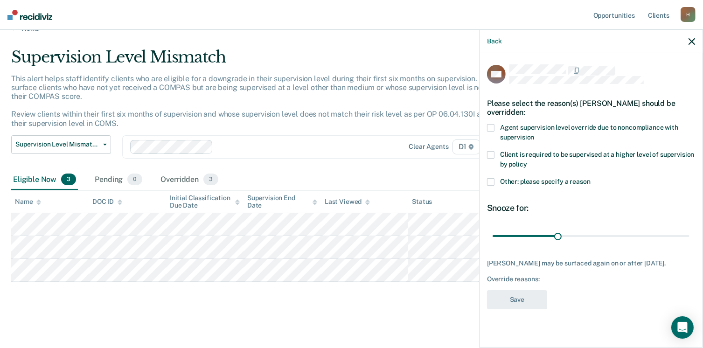
click at [492, 178] on span at bounding box center [490, 181] width 7 height 7
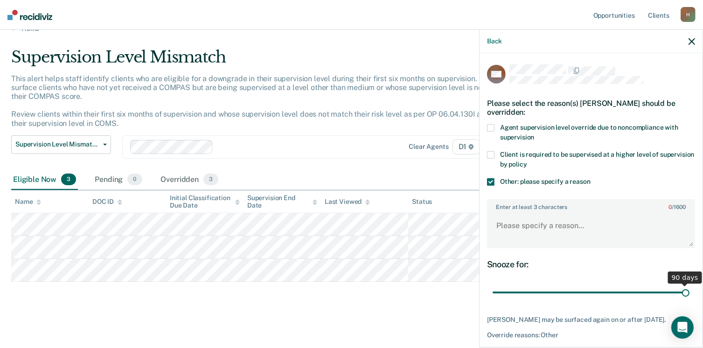
drag, startPoint x: 555, startPoint y: 291, endPoint x: 713, endPoint y: 251, distance: 163.7
type input "90"
click at [690, 285] on input "range" at bounding box center [591, 293] width 197 height 16
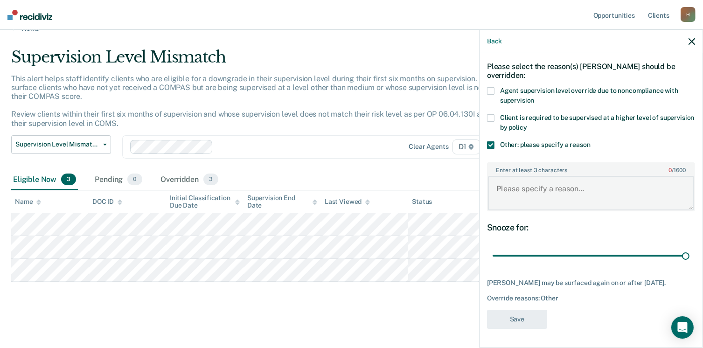
click at [541, 195] on textarea "Enter at least 3 characters 0 / 1600" at bounding box center [591, 193] width 206 height 35
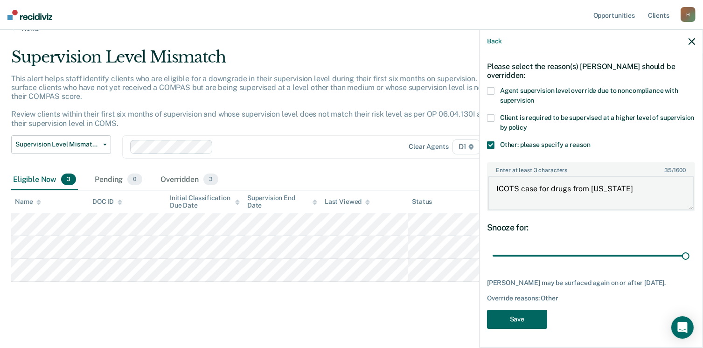
type textarea "ICOTS case for drugs from [US_STATE]"
click at [516, 319] on button "Save" at bounding box center [517, 319] width 60 height 19
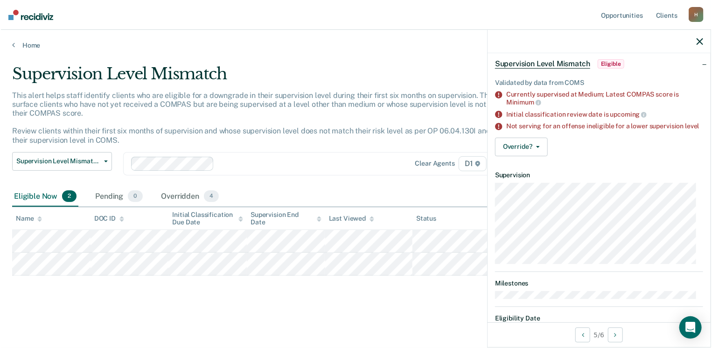
scroll to position [0, 0]
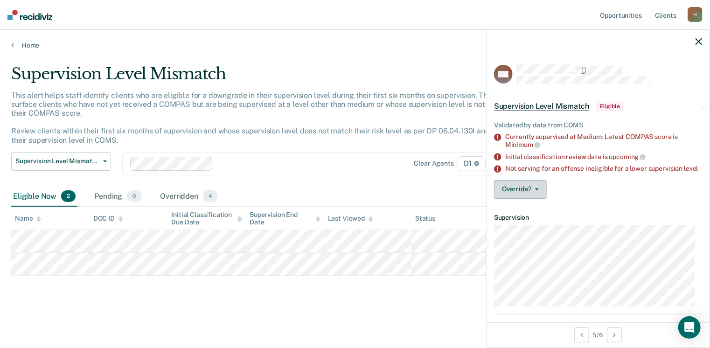
click at [514, 193] on button "Override?" at bounding box center [520, 189] width 53 height 19
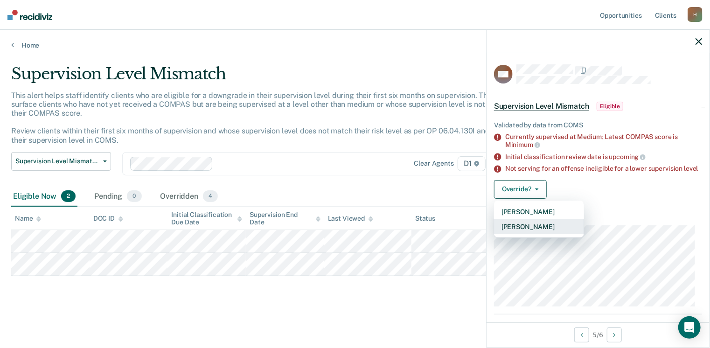
click at [523, 234] on button "[PERSON_NAME]" at bounding box center [539, 226] width 90 height 15
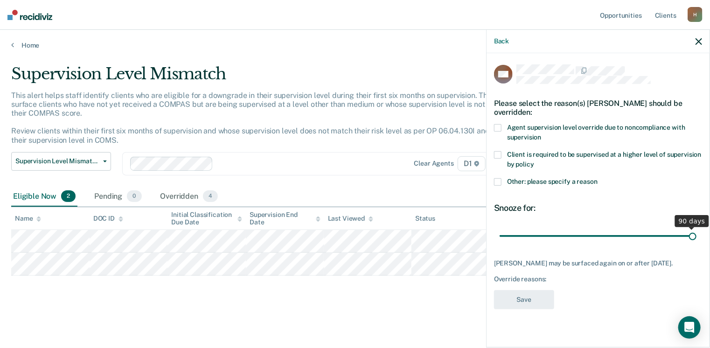
drag, startPoint x: 566, startPoint y: 234, endPoint x: 713, endPoint y: 236, distance: 147.0
type input "90"
click at [697, 236] on input "range" at bounding box center [598, 236] width 197 height 16
click at [502, 183] on span at bounding box center [499, 181] width 7 height 7
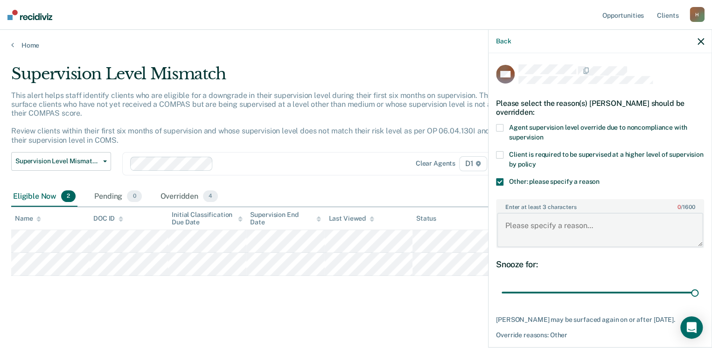
click at [508, 219] on textarea "Enter at least 3 characters 0 / 1600" at bounding box center [600, 230] width 206 height 35
type textarea "ICOTS case from [US_STATE] will start a medium"
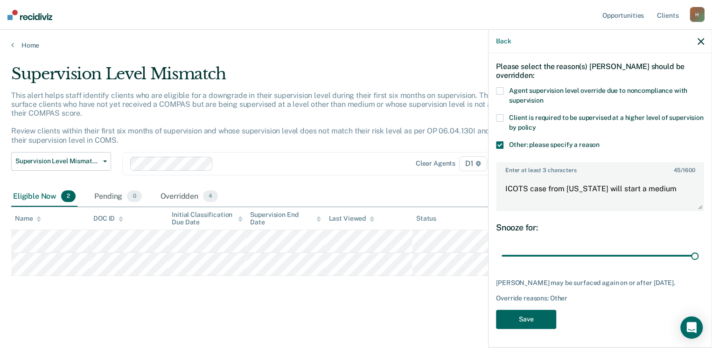
click at [538, 316] on button "Save" at bounding box center [526, 319] width 60 height 19
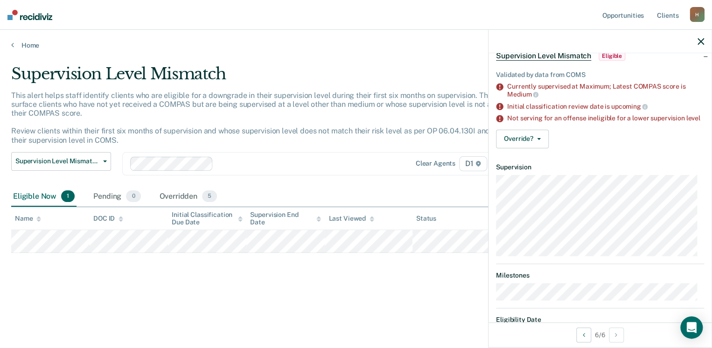
scroll to position [63, 0]
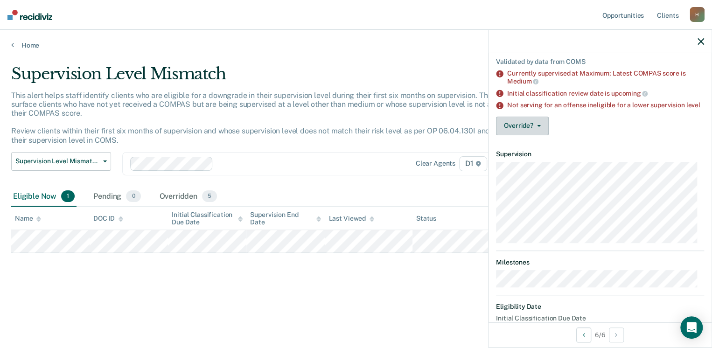
click at [516, 134] on button "Override?" at bounding box center [522, 126] width 53 height 19
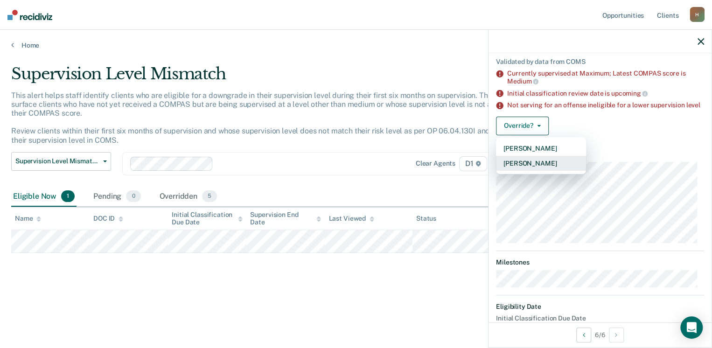
click at [522, 171] on button "[PERSON_NAME]" at bounding box center [541, 163] width 90 height 15
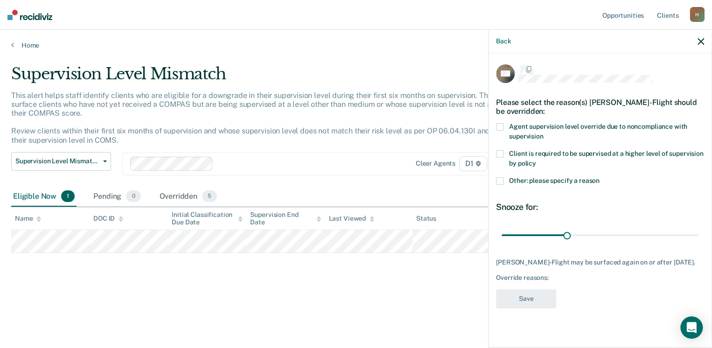
scroll to position [0, 0]
click at [499, 184] on span at bounding box center [499, 181] width 7 height 7
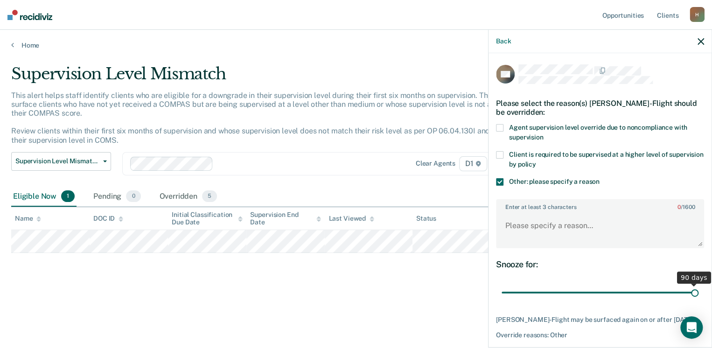
drag, startPoint x: 568, startPoint y: 290, endPoint x: 713, endPoint y: 281, distance: 145.9
type input "90"
click at [699, 285] on input "range" at bounding box center [600, 293] width 197 height 16
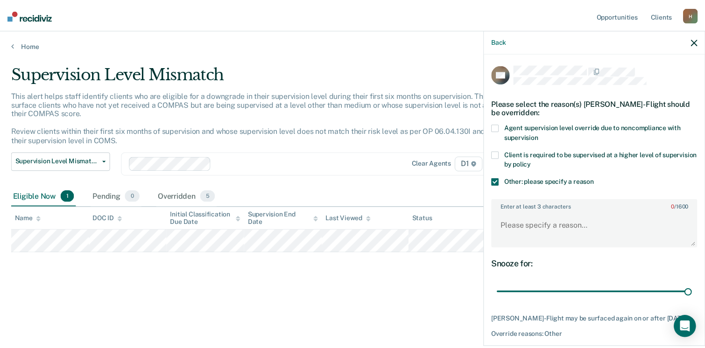
scroll to position [42, 0]
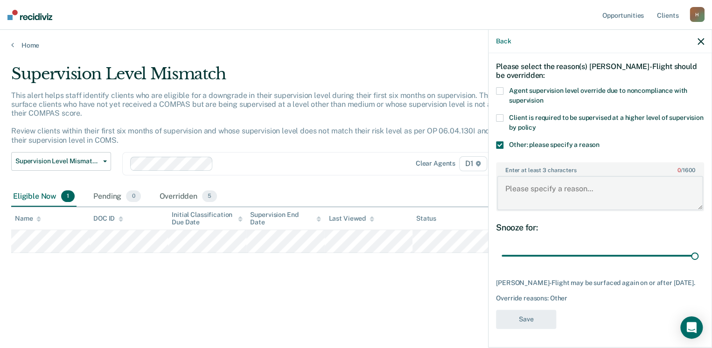
click at [538, 179] on textarea "Enter at least 3 characters 0 / 1600" at bounding box center [600, 193] width 206 height 35
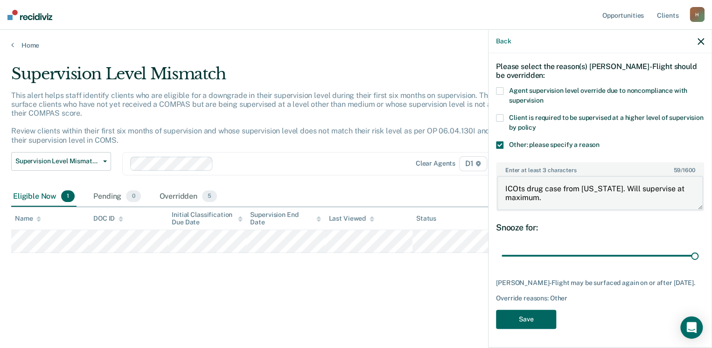
type textarea "ICOts drug case from [US_STATE]. Will supervise at maximum."
click at [528, 312] on button "Save" at bounding box center [526, 319] width 60 height 19
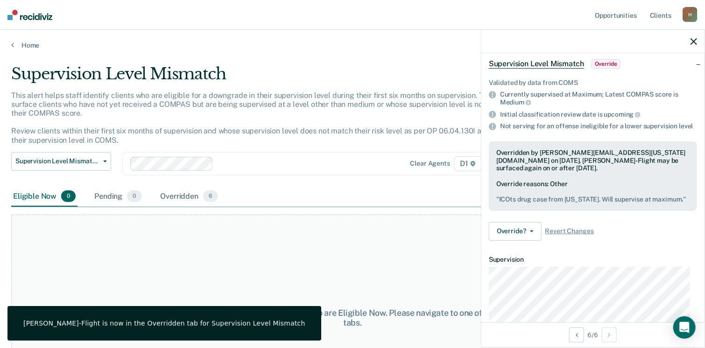
click at [694, 45] on icon "button" at bounding box center [693, 41] width 7 height 7
